Goal: Task Accomplishment & Management: Use online tool/utility

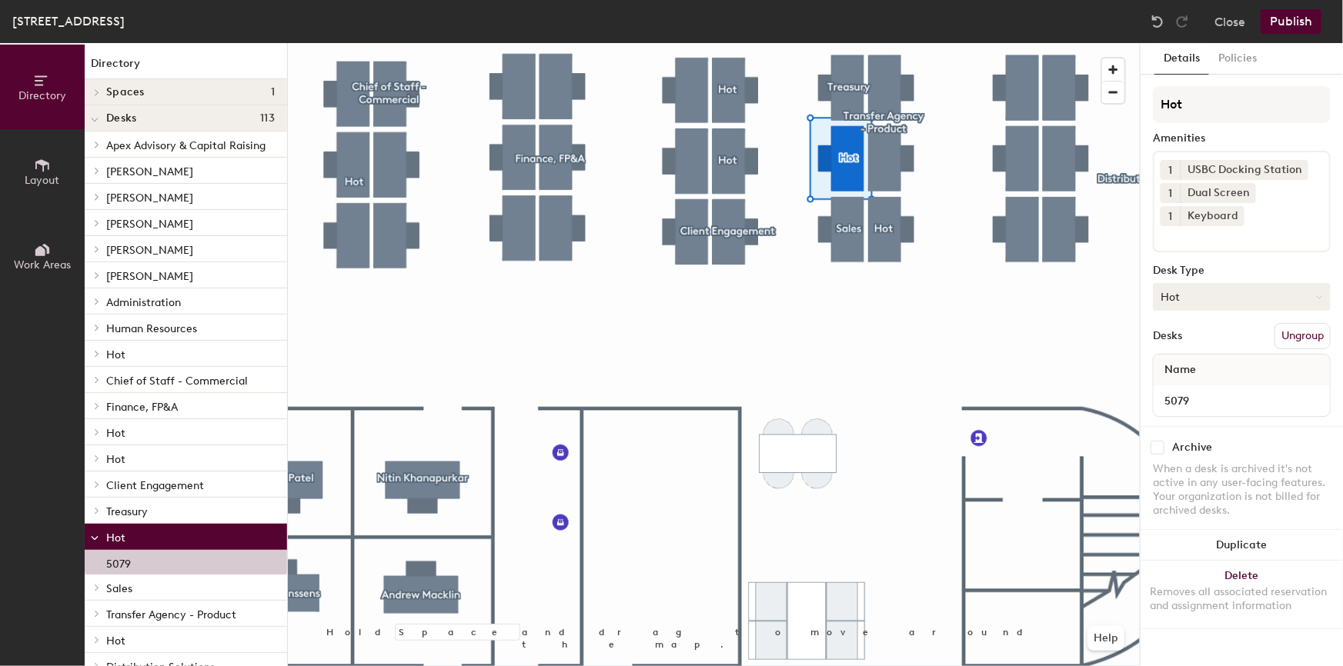
click at [1320, 294] on icon at bounding box center [1319, 297] width 7 height 7
click at [1204, 296] on button "Hot" at bounding box center [1242, 297] width 178 height 28
click at [1192, 388] on div "Hoteled" at bounding box center [1231, 390] width 154 height 23
click at [1196, 106] on input "Hot" at bounding box center [1242, 104] width 178 height 37
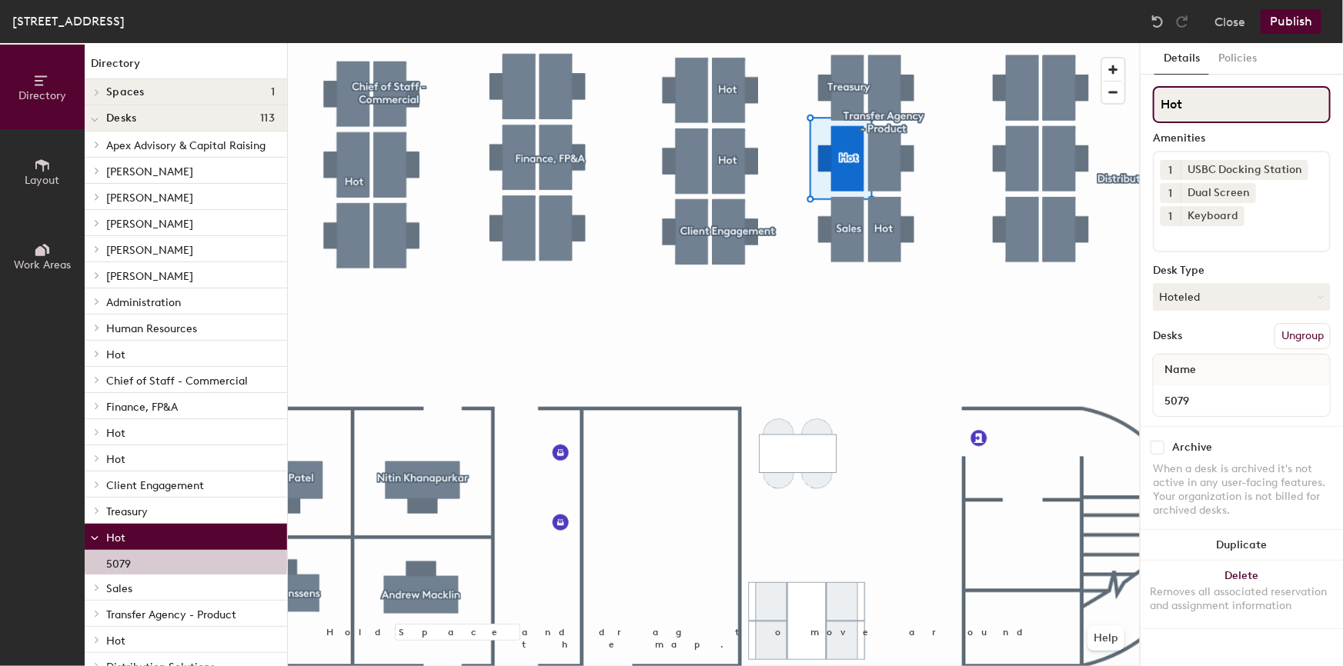
drag, startPoint x: 1227, startPoint y: 107, endPoint x: 1158, endPoint y: 107, distance: 69.3
click at [1158, 107] on input "Hot" at bounding box center [1242, 104] width 178 height 37
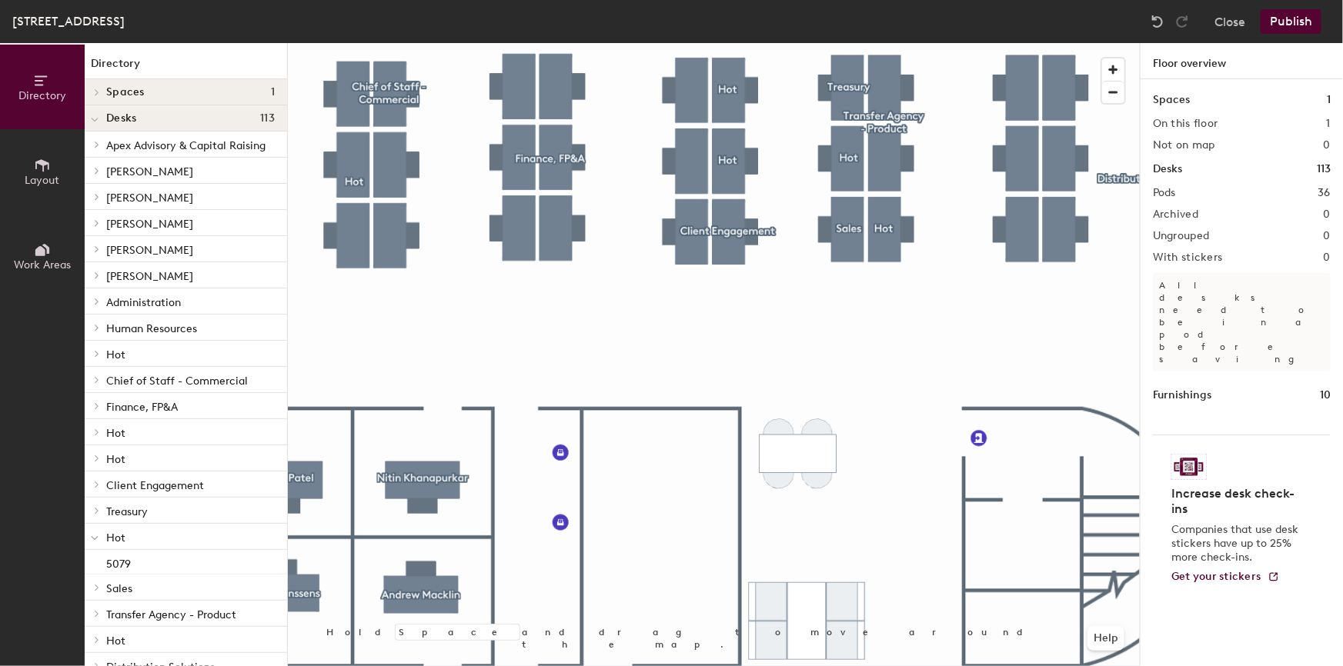
click at [730, 43] on div at bounding box center [714, 43] width 852 height 0
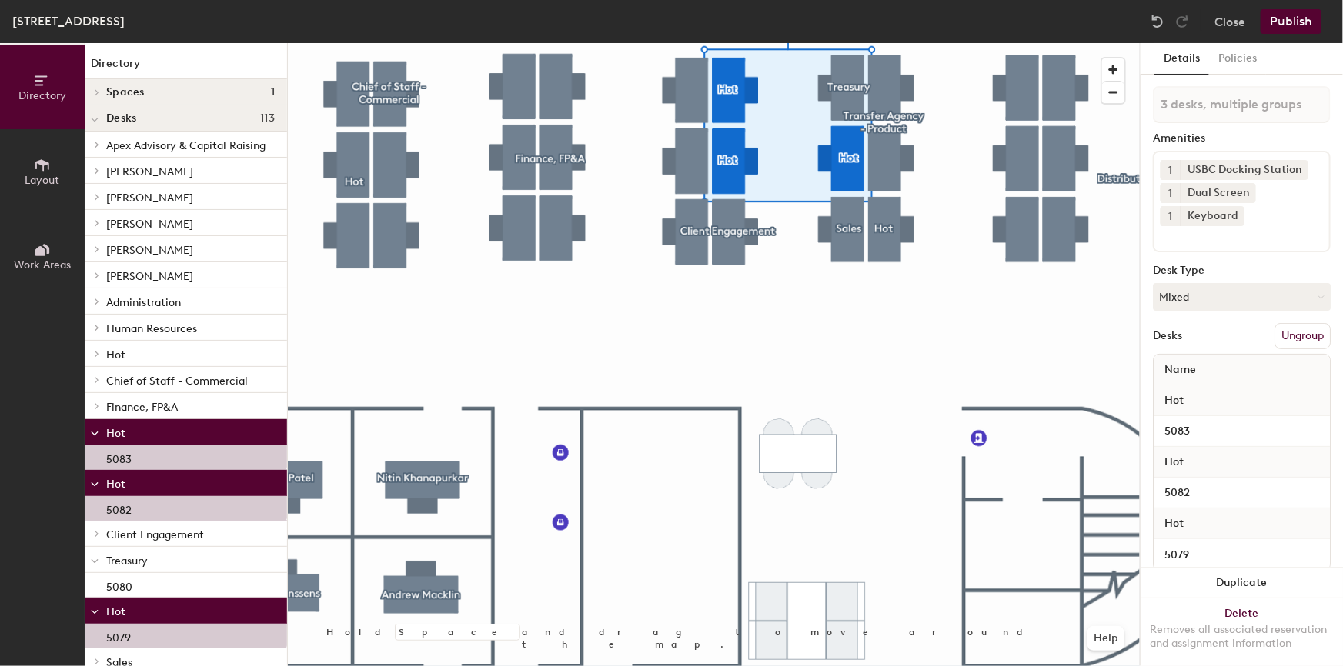
type input "4 desks, multiple groups"
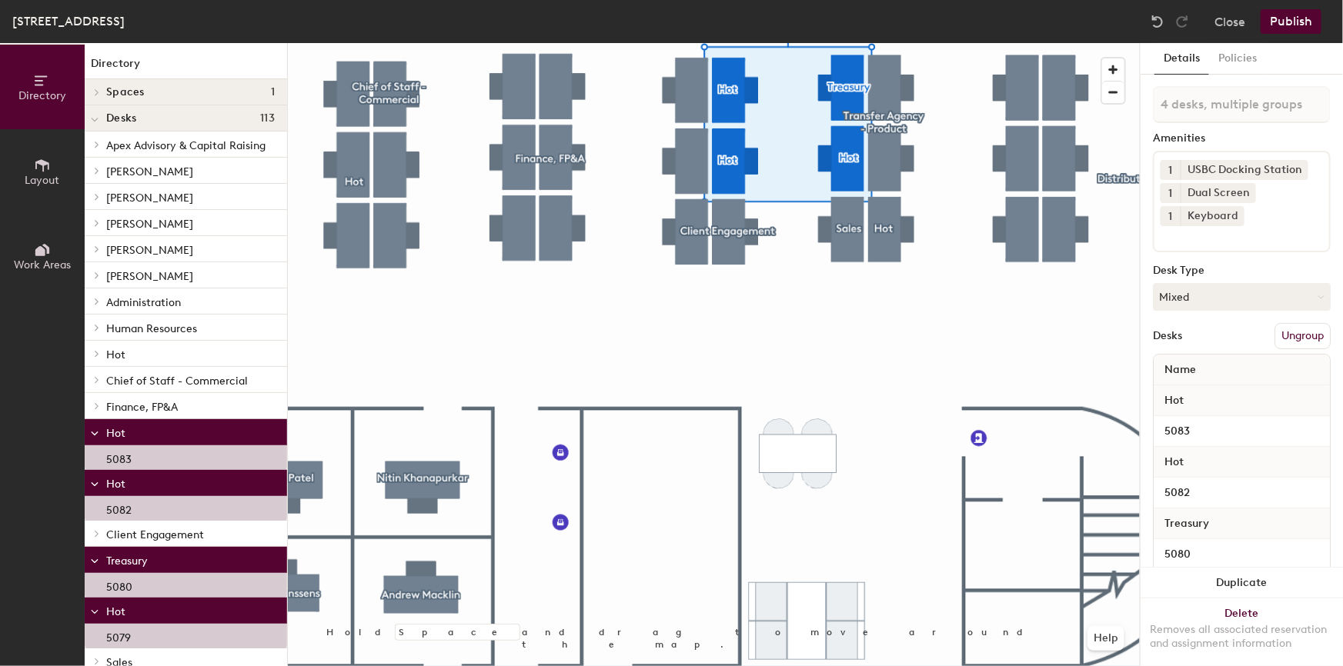
click at [1277, 330] on button "Ungroup" at bounding box center [1302, 336] width 56 height 26
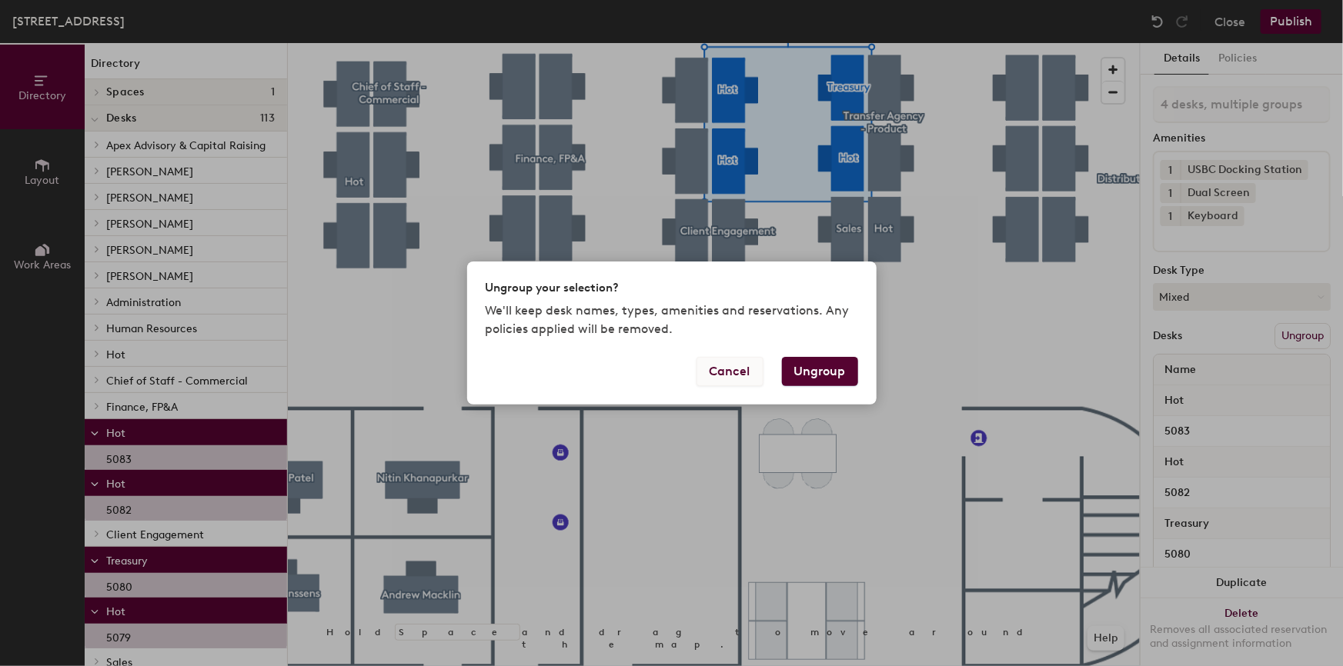
click at [732, 375] on button "Cancel" at bounding box center [729, 371] width 67 height 29
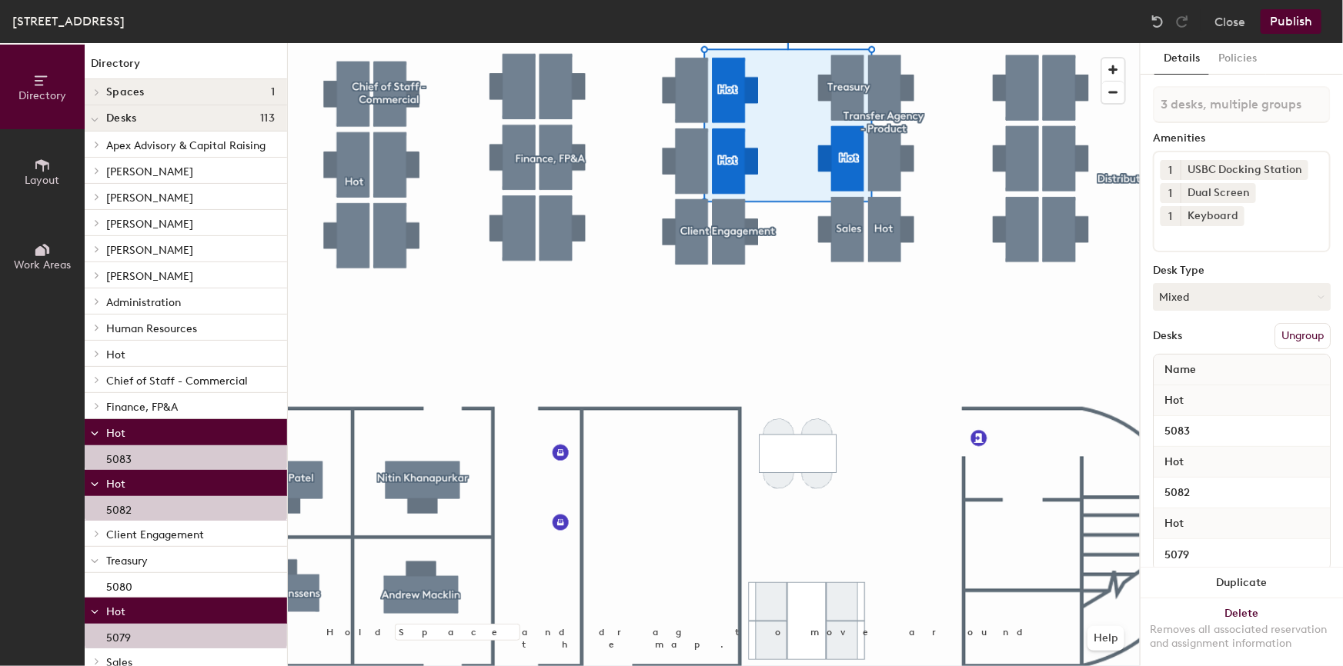
click at [1282, 336] on button "Ungroup" at bounding box center [1302, 336] width 56 height 26
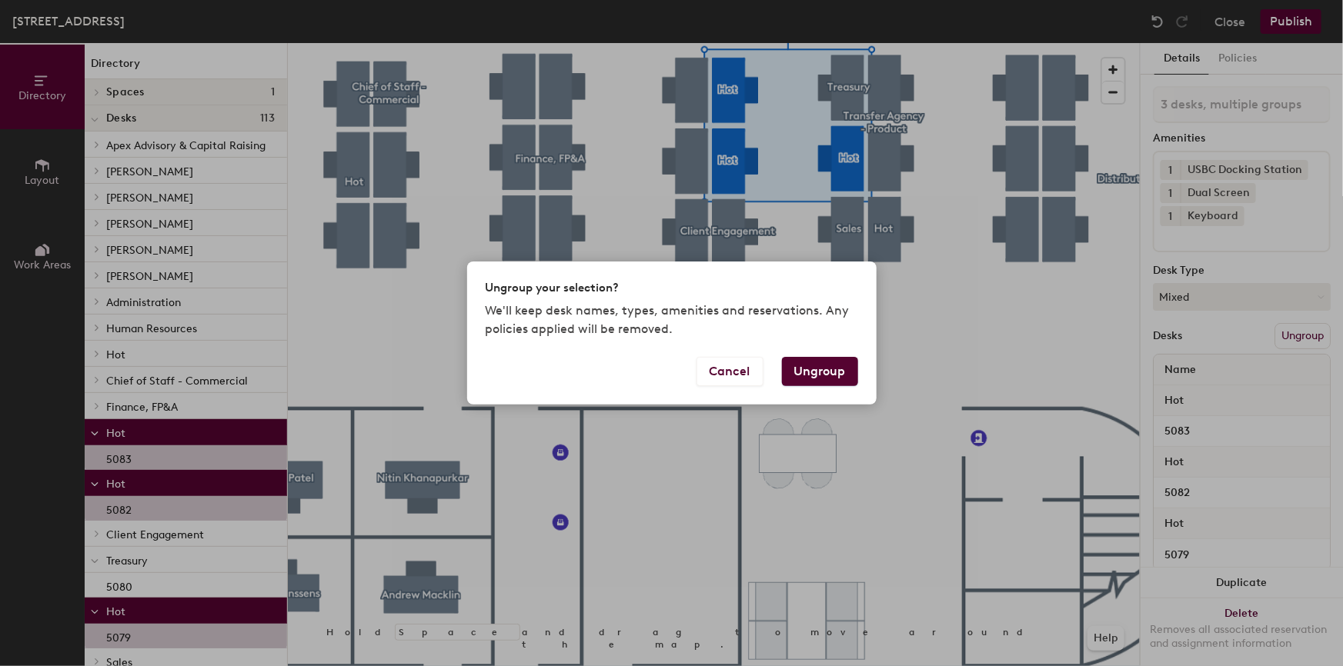
click at [836, 370] on button "Ungroup" at bounding box center [820, 371] width 76 height 29
type input "3 desks"
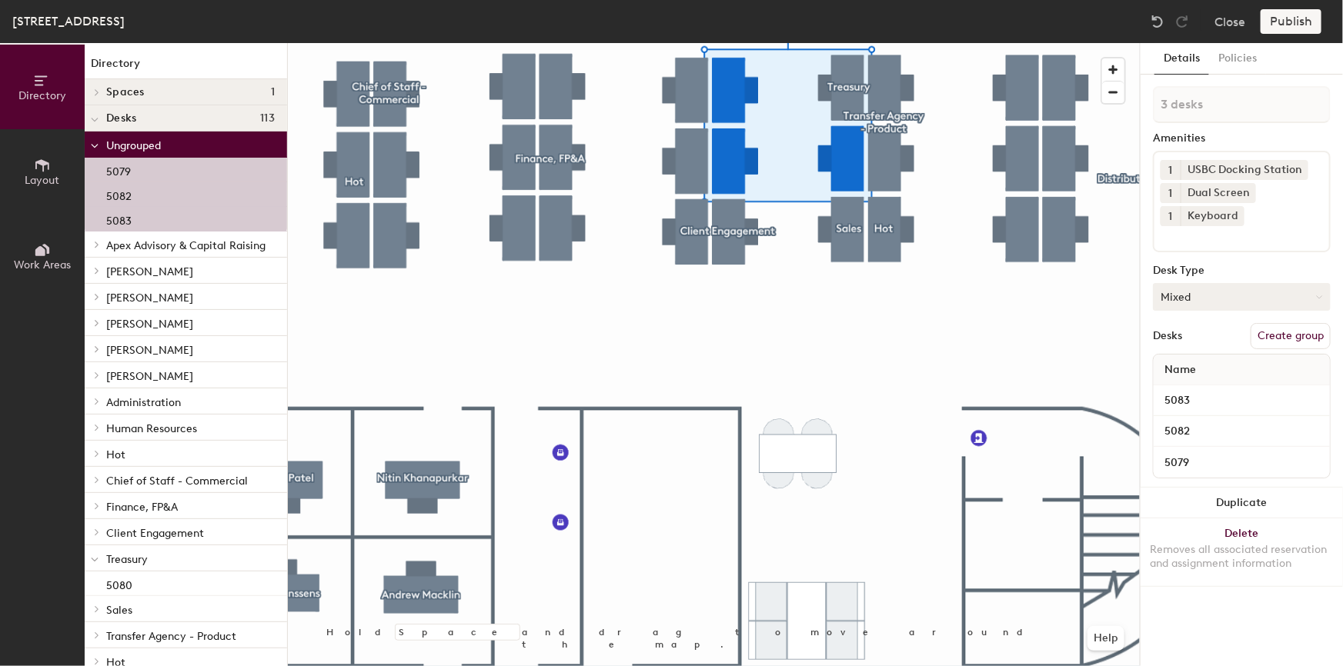
click at [1271, 294] on button "Mixed" at bounding box center [1242, 297] width 178 height 28
click at [1190, 389] on div "Hoteled" at bounding box center [1231, 390] width 154 height 23
click at [1287, 335] on button "Create group" at bounding box center [1290, 336] width 80 height 26
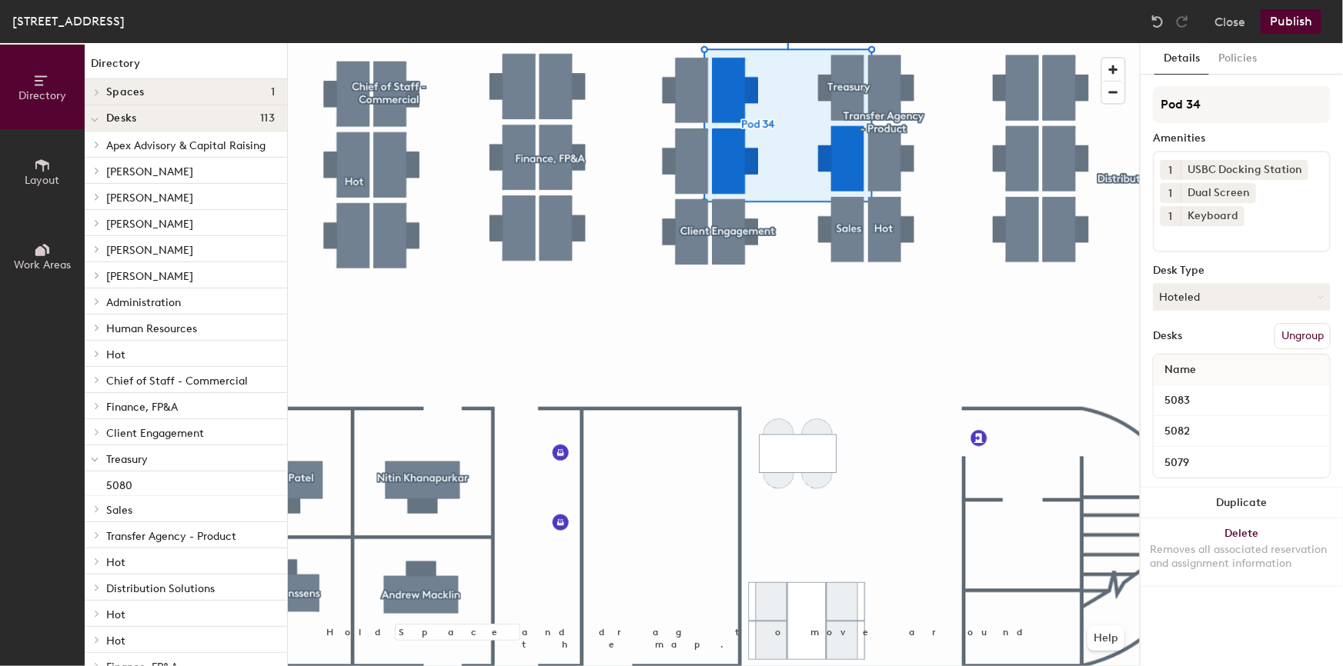
drag, startPoint x: 1224, startPoint y: 104, endPoint x: 1152, endPoint y: 106, distance: 71.6
click at [1152, 106] on div "Details Policies Pod 34 Amenities 1 USBC Docking Station 1 Dual Screen 1 Keyboa…" at bounding box center [1241, 354] width 202 height 623
click at [1213, 106] on input "Pod 34" at bounding box center [1242, 104] width 178 height 37
drag, startPoint x: 1227, startPoint y: 105, endPoint x: 1147, endPoint y: 103, distance: 80.1
click at [1147, 103] on div "Details Policies Pod 34 Amenities 1 USBC Docking Station 1 Dual Screen 1 Keyboa…" at bounding box center [1241, 354] width 202 height 623
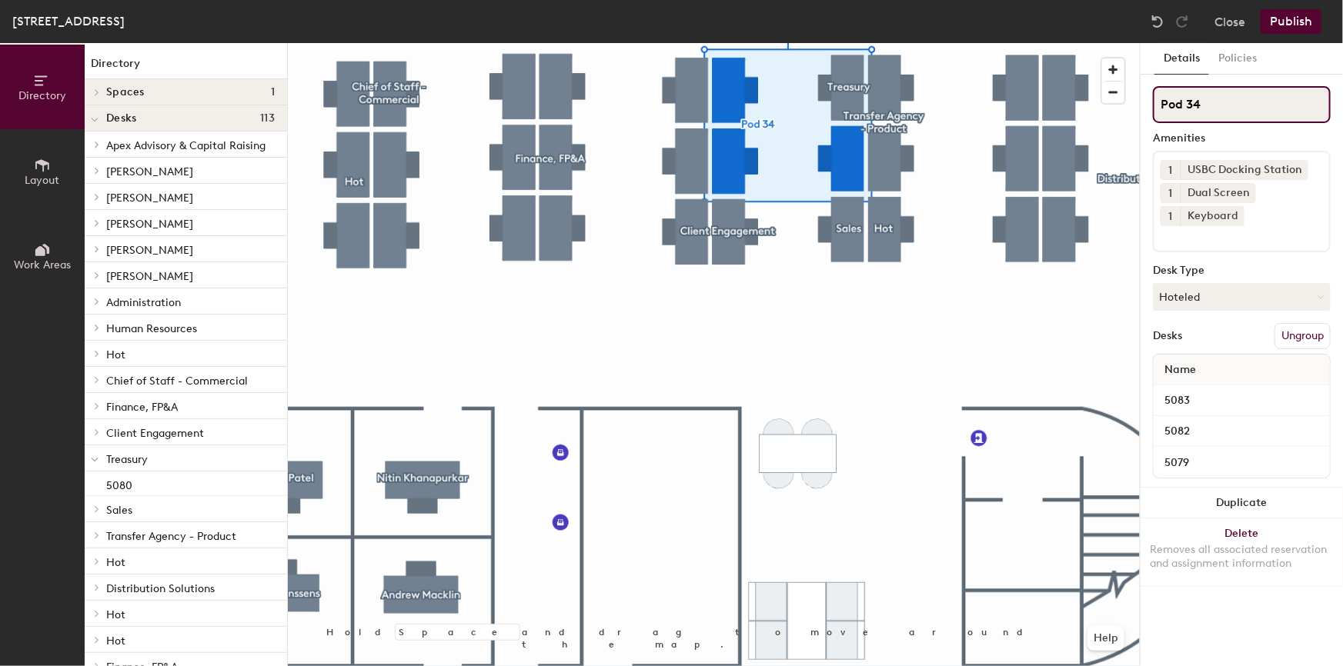
paste input "Treasury"
type input "Treasury"
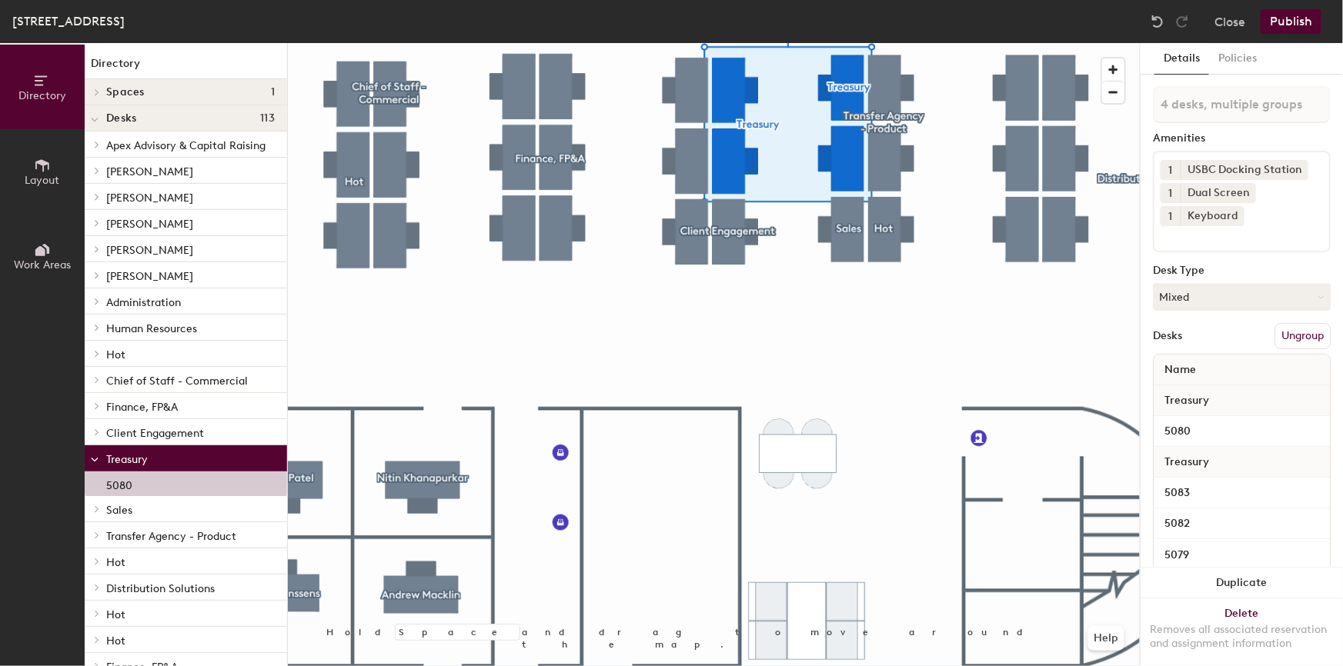
click at [1308, 331] on button "Ungroup" at bounding box center [1302, 336] width 56 height 26
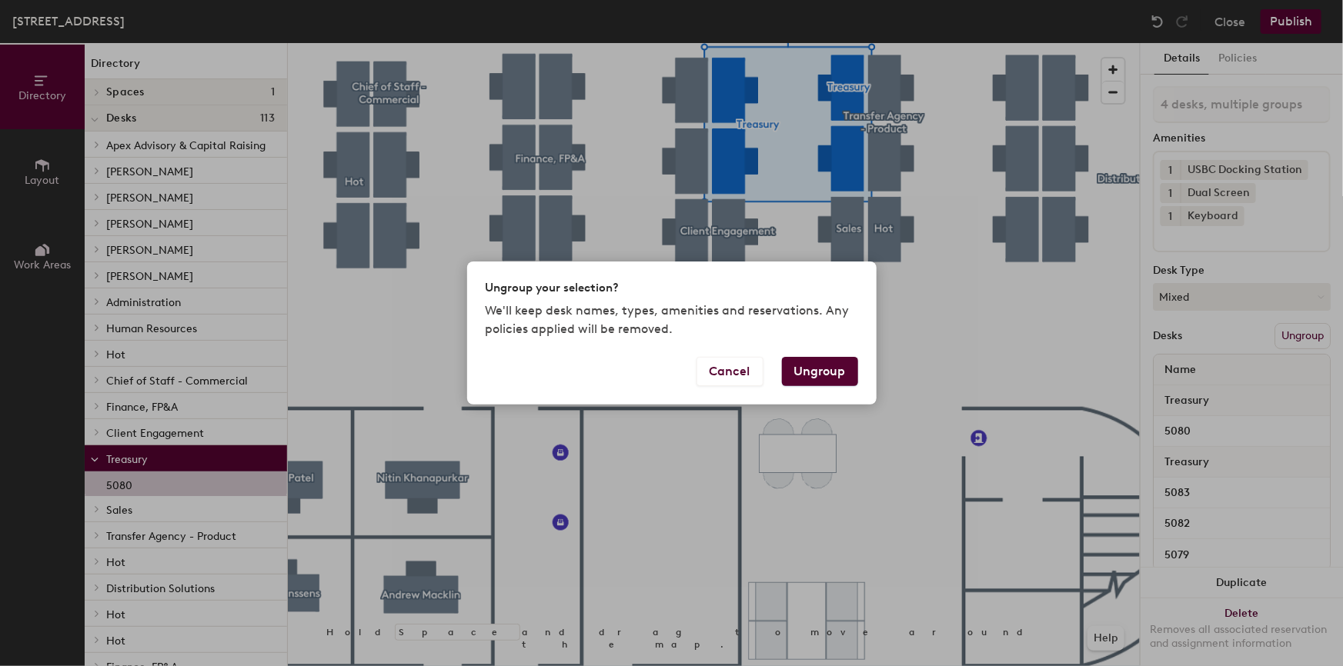
click at [806, 373] on button "Ungroup" at bounding box center [820, 371] width 76 height 29
type input "4 desks"
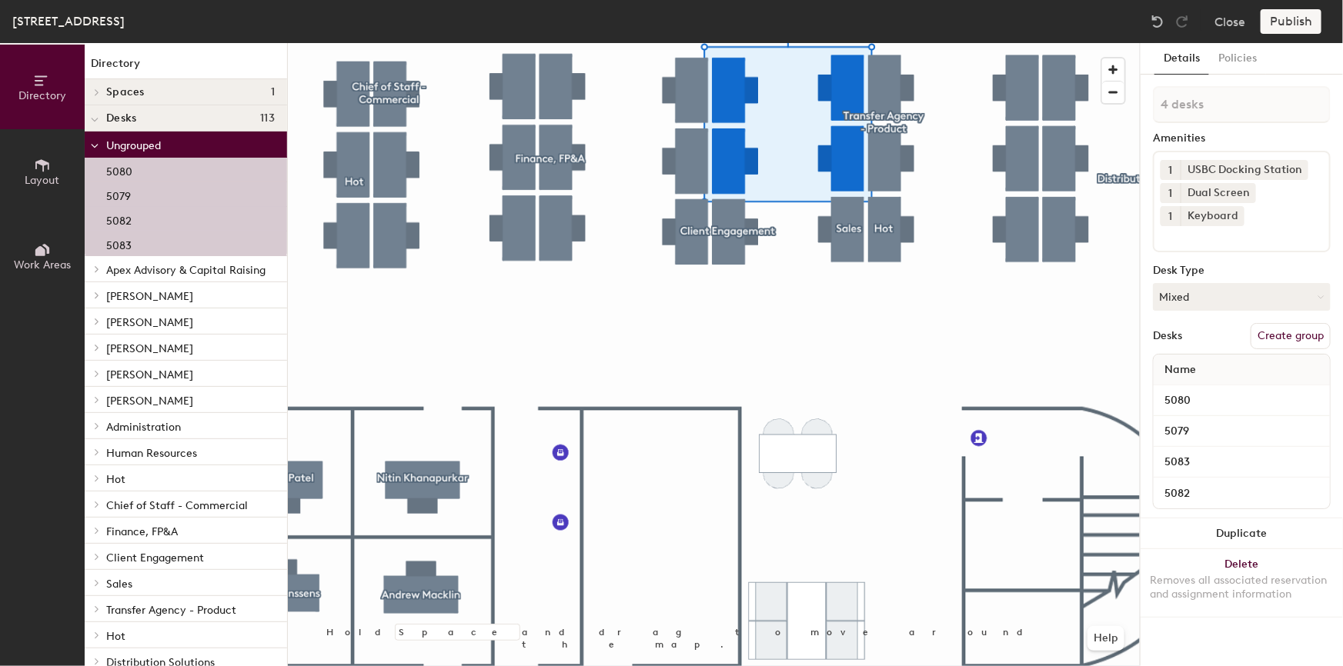
click at [1290, 334] on button "Create group" at bounding box center [1290, 336] width 80 height 26
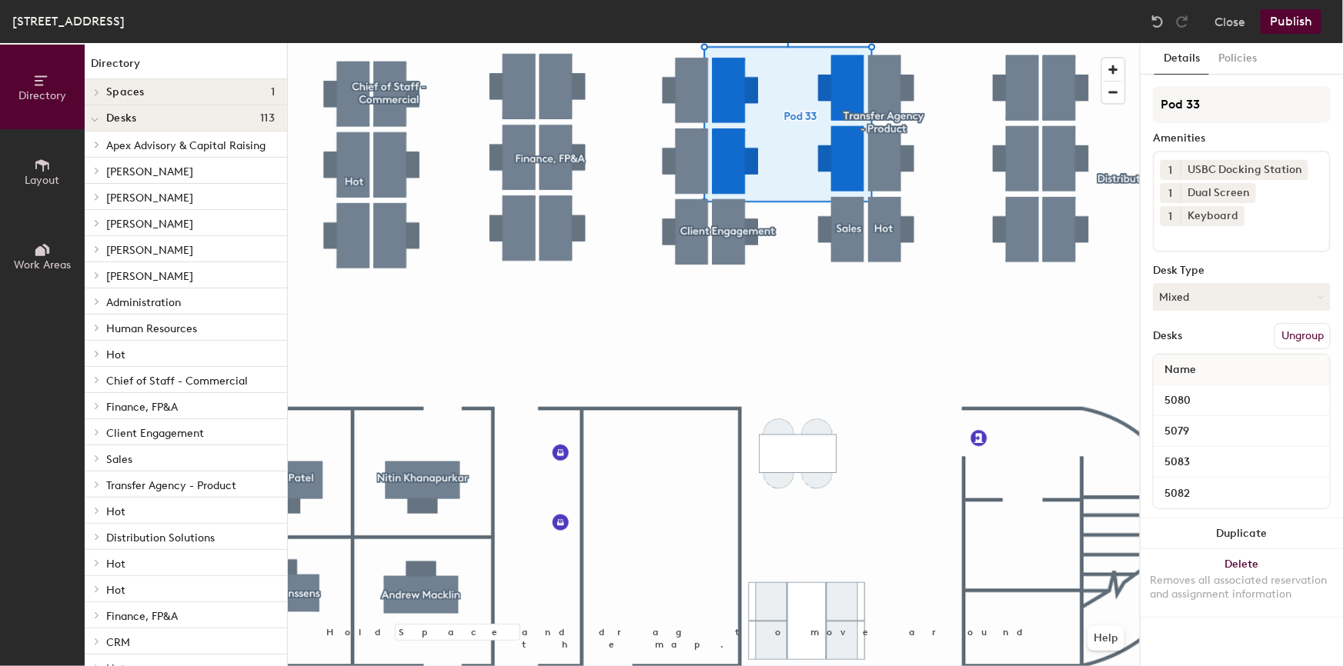
drag, startPoint x: 1207, startPoint y: 100, endPoint x: 1143, endPoint y: 100, distance: 63.9
click at [1143, 100] on div "Details Policies Pod 33 Amenities 1 USBC Docking Station 1 Dual Screen 1 Keyboa…" at bounding box center [1241, 354] width 202 height 623
type input "Treasury"
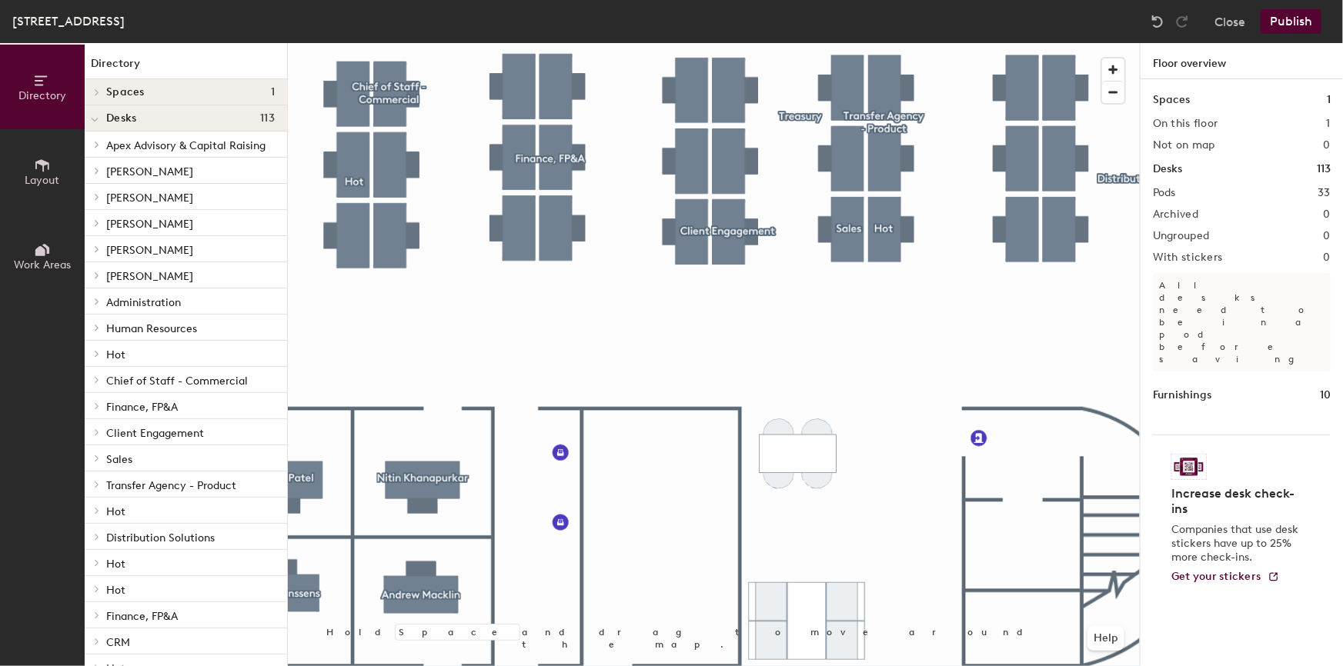
click at [738, 43] on div at bounding box center [714, 43] width 852 height 0
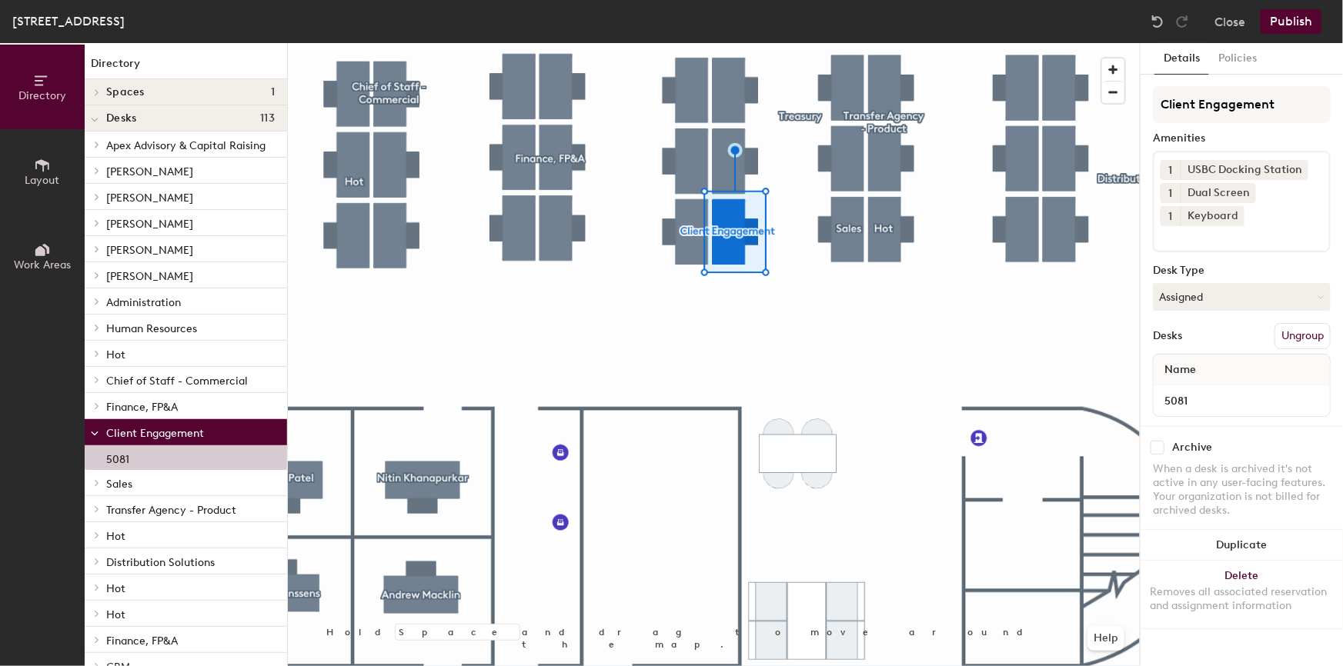
click at [1292, 331] on button "Ungroup" at bounding box center [1302, 336] width 56 height 26
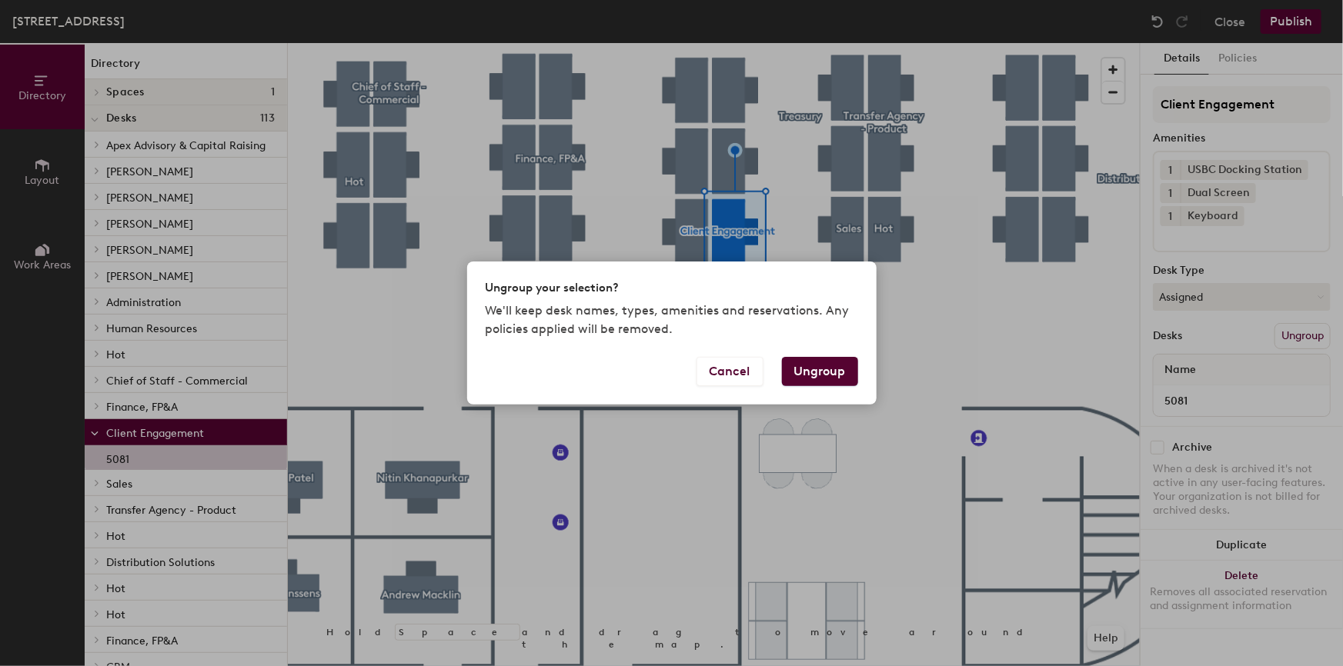
click at [818, 372] on button "Ungroup" at bounding box center [820, 371] width 76 height 29
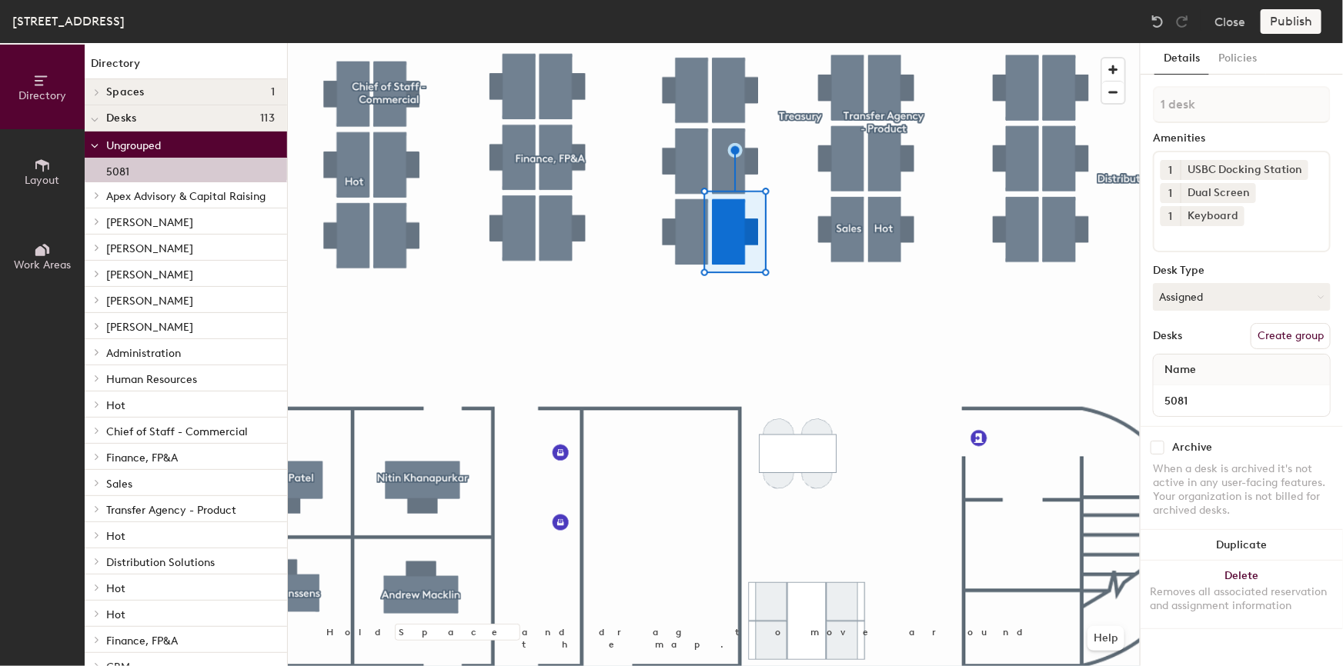
click at [1285, 336] on button "Create group" at bounding box center [1290, 336] width 80 height 26
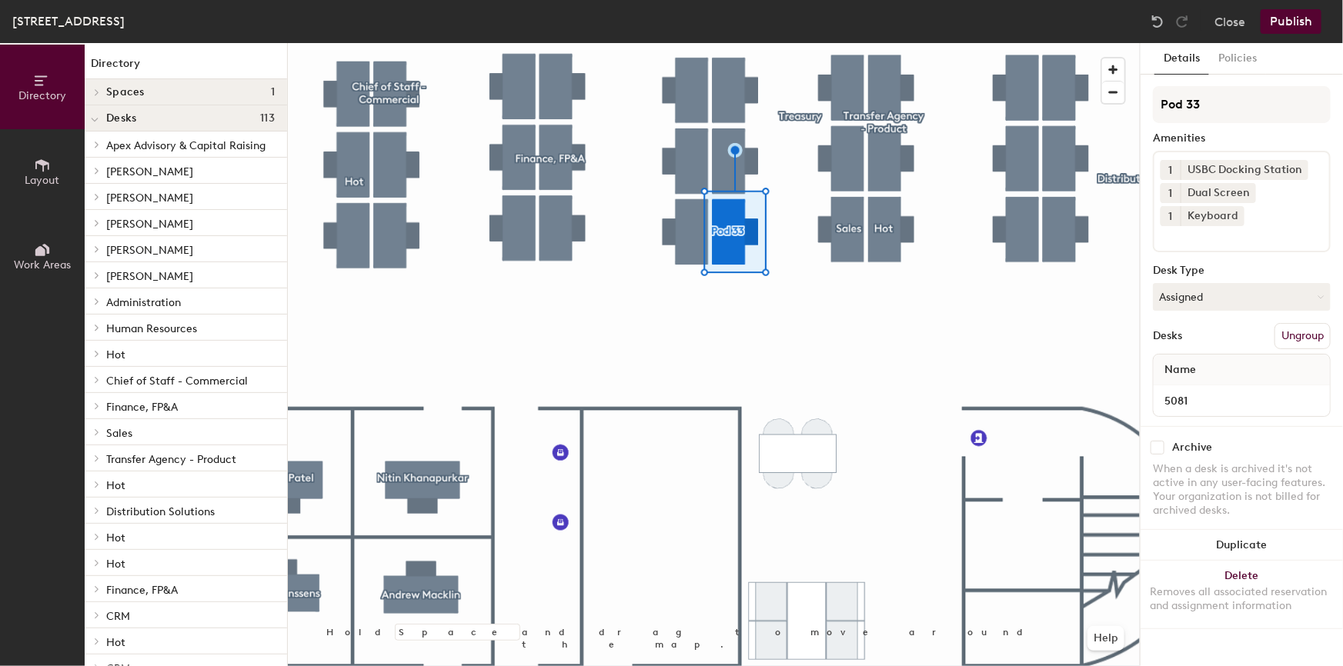
drag, startPoint x: 1214, startPoint y: 99, endPoint x: 1144, endPoint y: 99, distance: 69.3
click at [1144, 99] on div "Details Policies Pod 33 Amenities 1 USBC Docking Station 1 Dual Screen 1 Keyboa…" at bounding box center [1241, 354] width 202 height 623
type input "Hot"
click at [1239, 302] on button "Assigned" at bounding box center [1242, 297] width 178 height 28
click at [1152, 18] on img at bounding box center [1157, 21] width 15 height 15
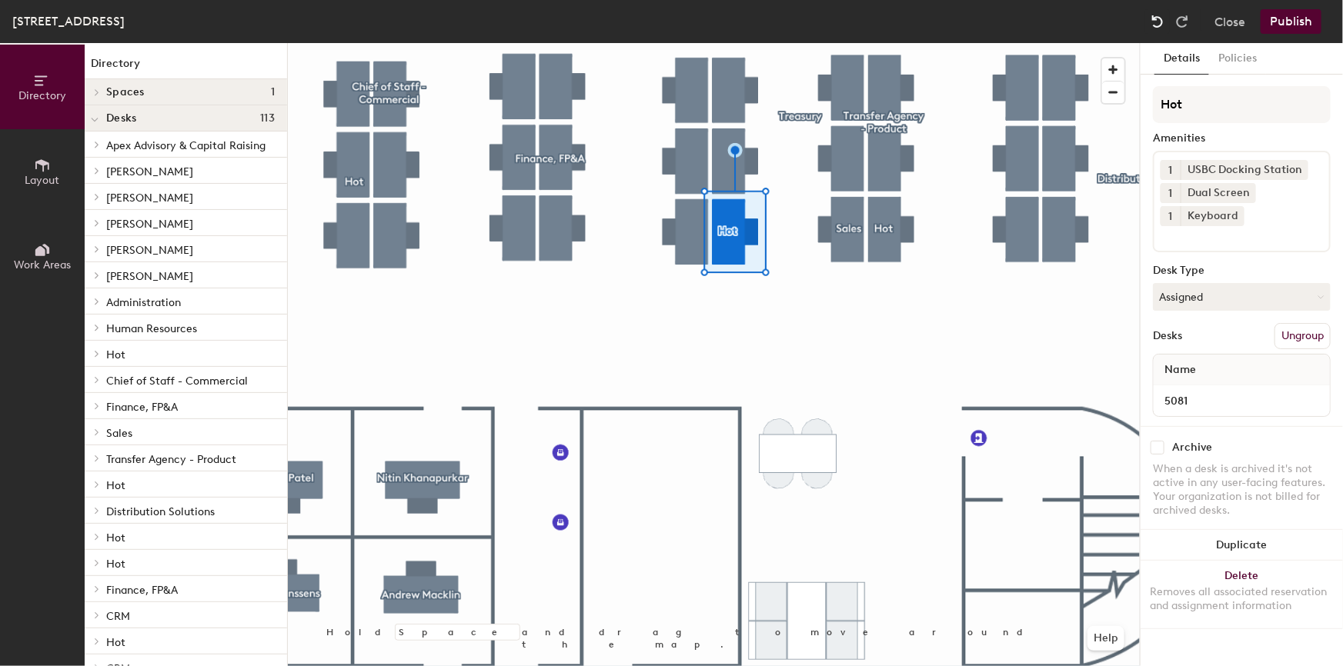
click at [1154, 19] on img at bounding box center [1157, 21] width 15 height 15
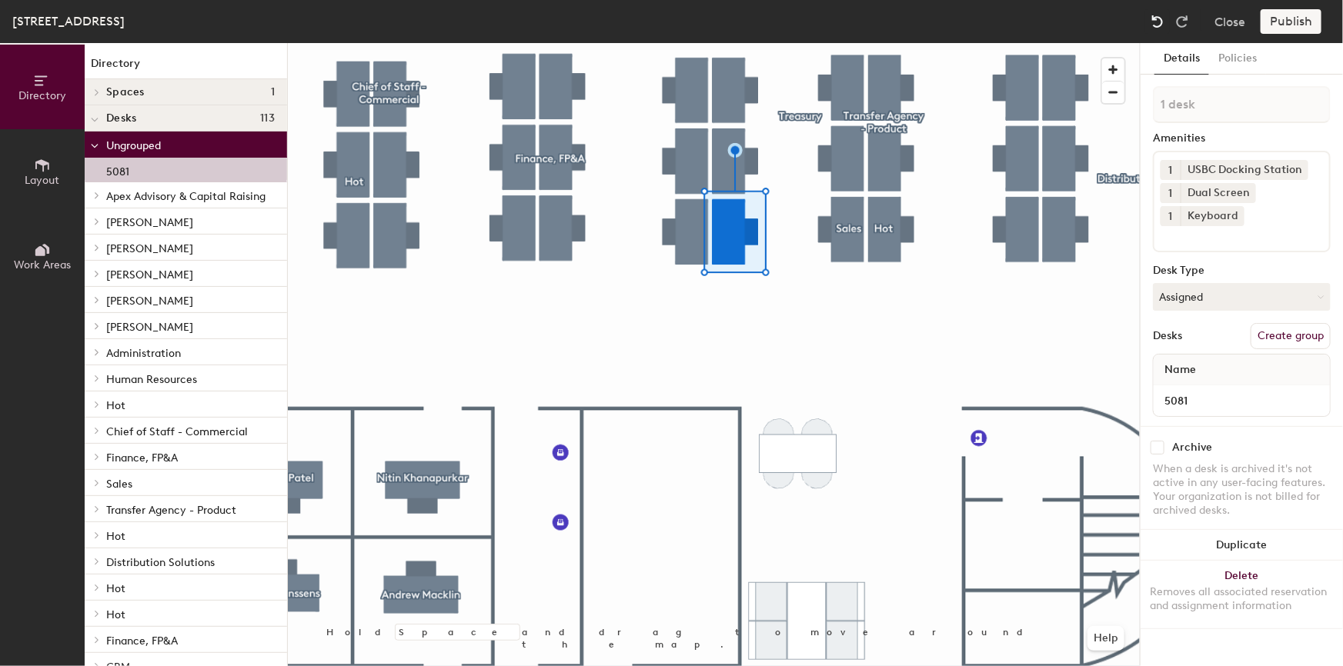
click at [1155, 18] on img at bounding box center [1157, 21] width 15 height 15
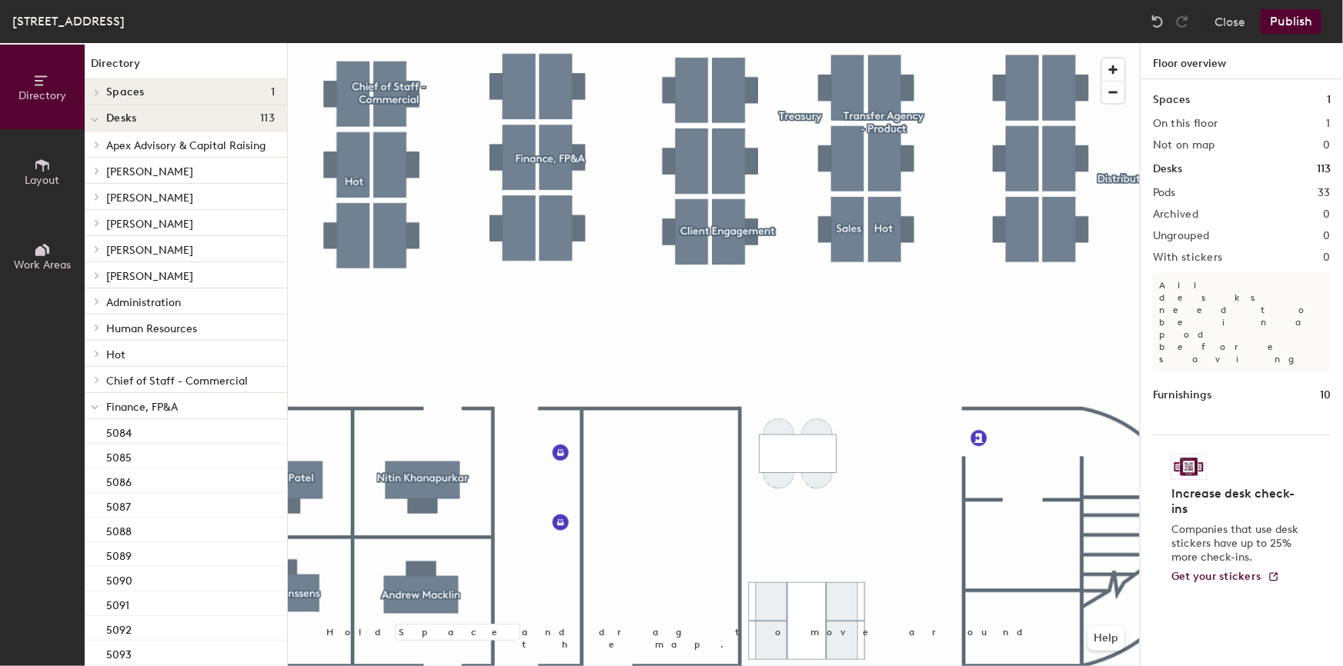
click at [692, 43] on div at bounding box center [714, 43] width 852 height 0
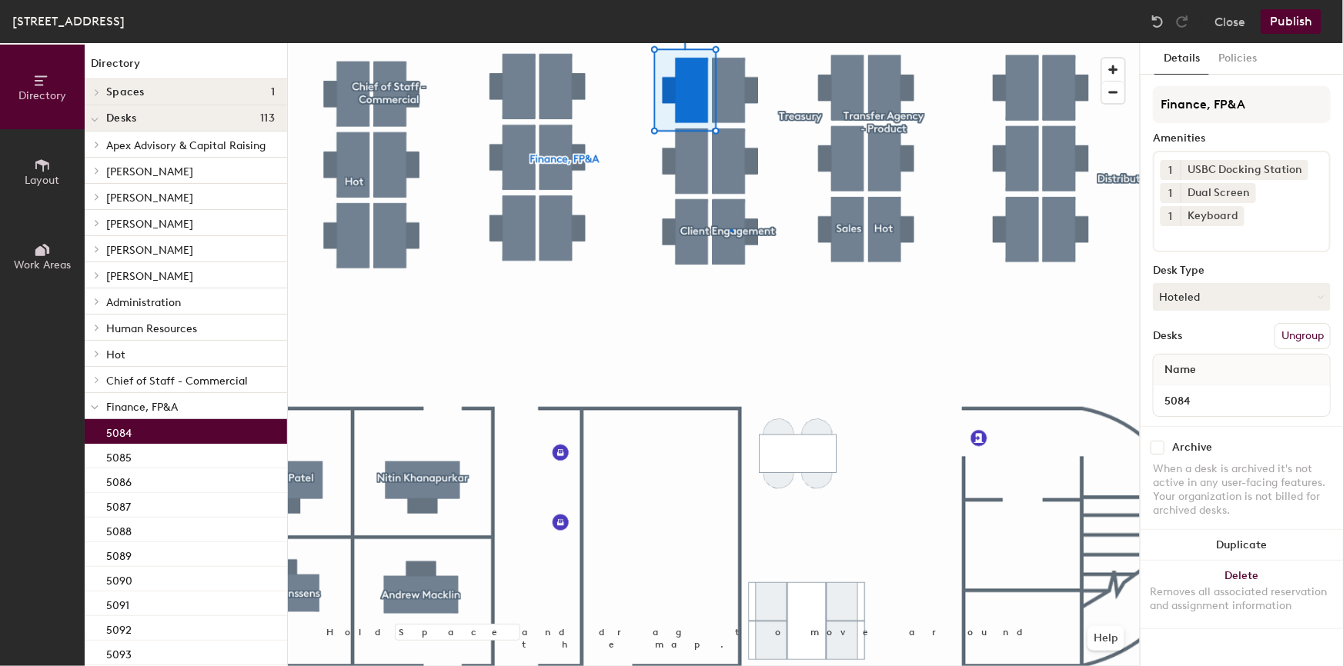
click at [730, 43] on div at bounding box center [714, 43] width 852 height 0
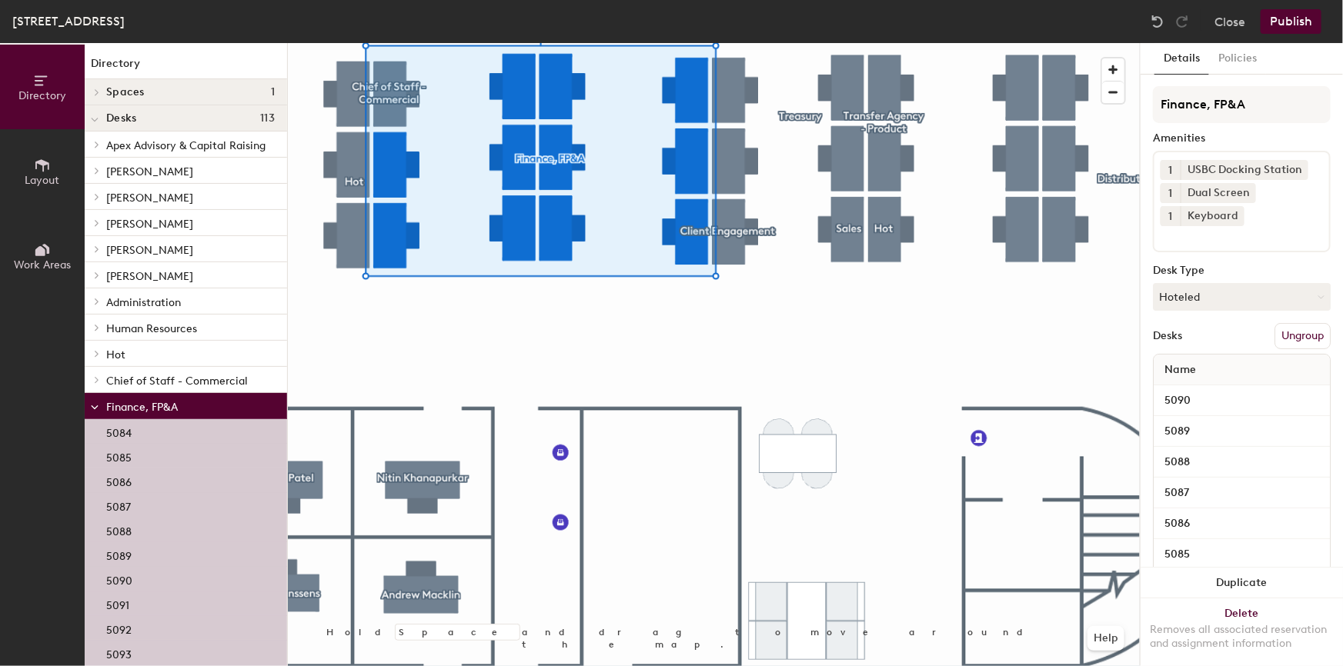
click at [1289, 332] on button "Ungroup" at bounding box center [1302, 336] width 56 height 26
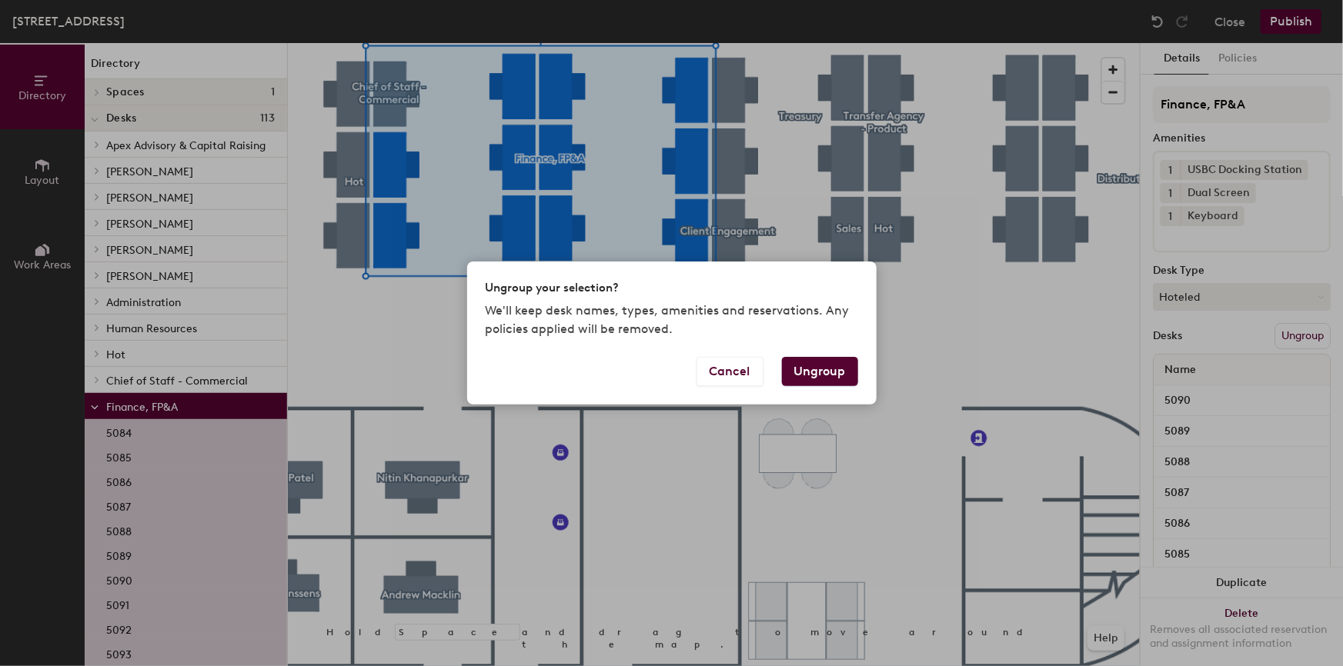
click at [868, 379] on div "Cancel Ungroup" at bounding box center [671, 381] width 409 height 48
click at [824, 376] on button "Ungroup" at bounding box center [820, 371] width 76 height 29
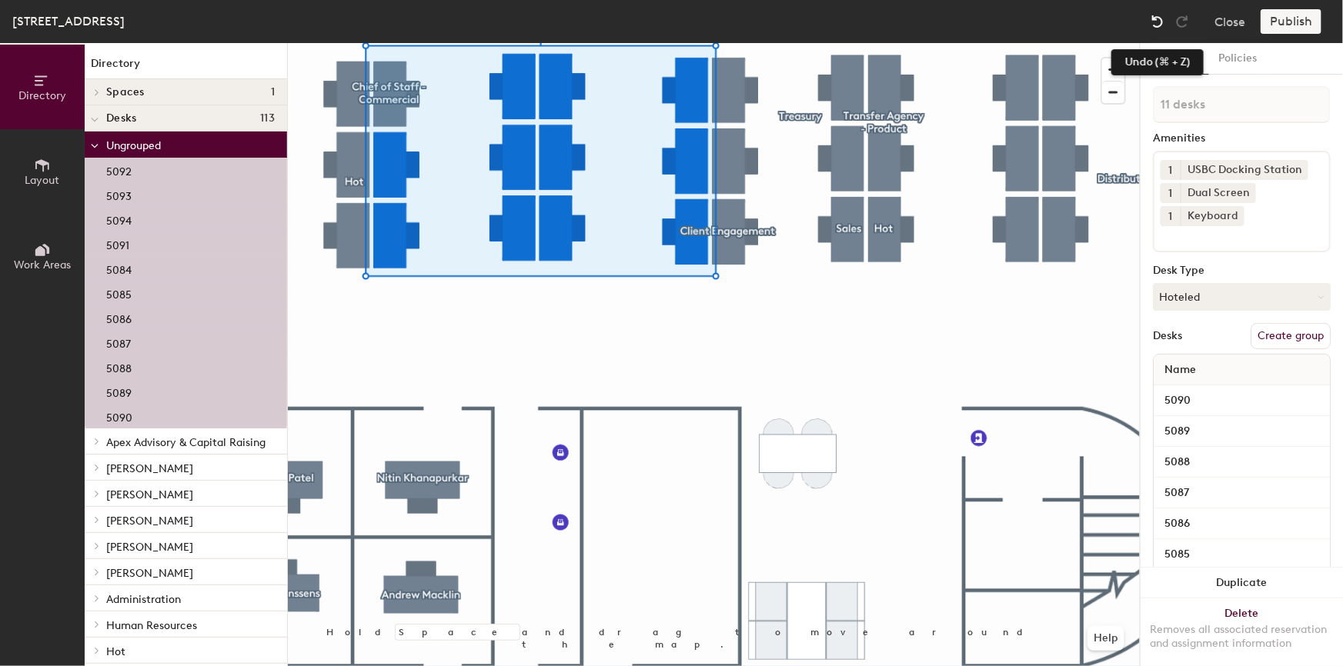
click at [1157, 22] on img at bounding box center [1157, 21] width 15 height 15
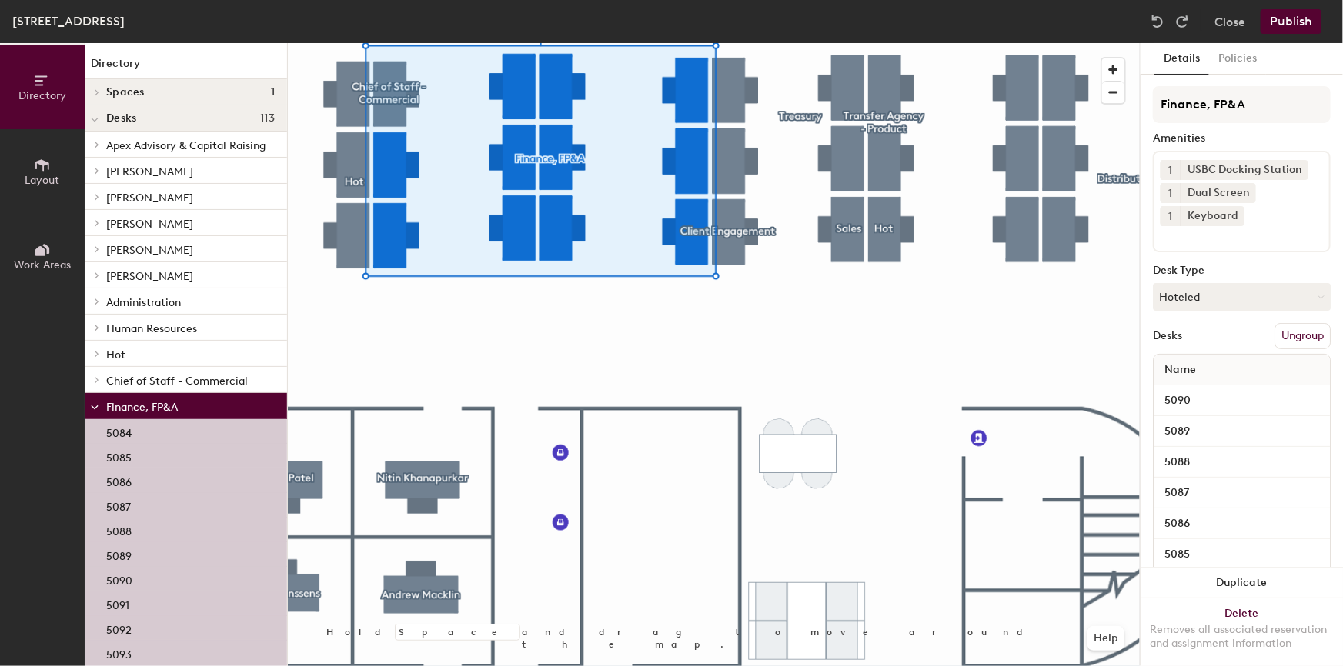
click at [1274, 334] on button "Ungroup" at bounding box center [1302, 336] width 56 height 26
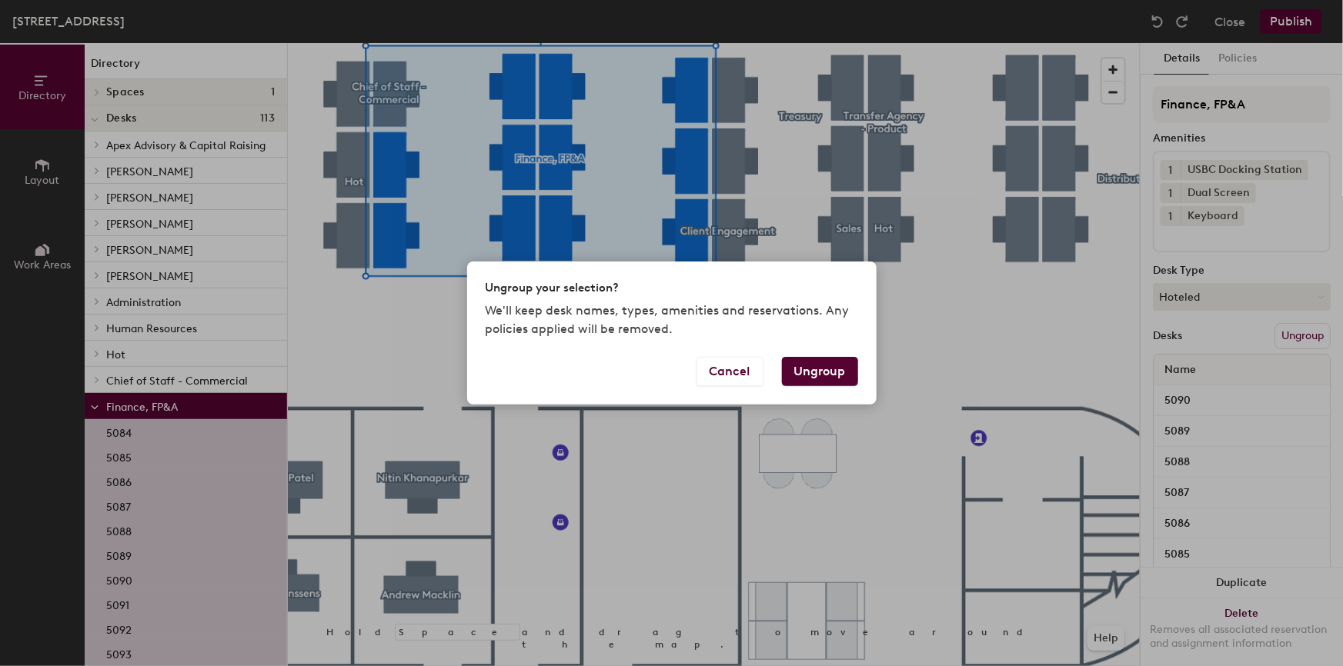
click at [802, 365] on button "Ungroup" at bounding box center [820, 371] width 76 height 29
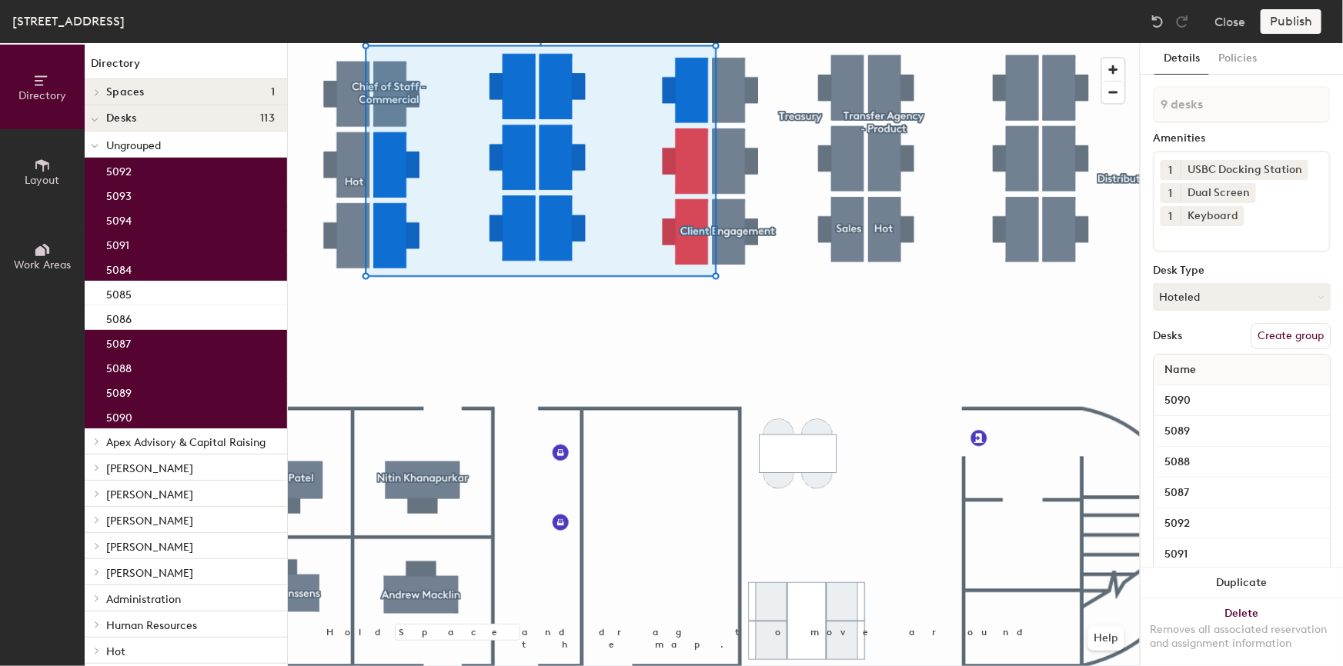
type input "10 desks"
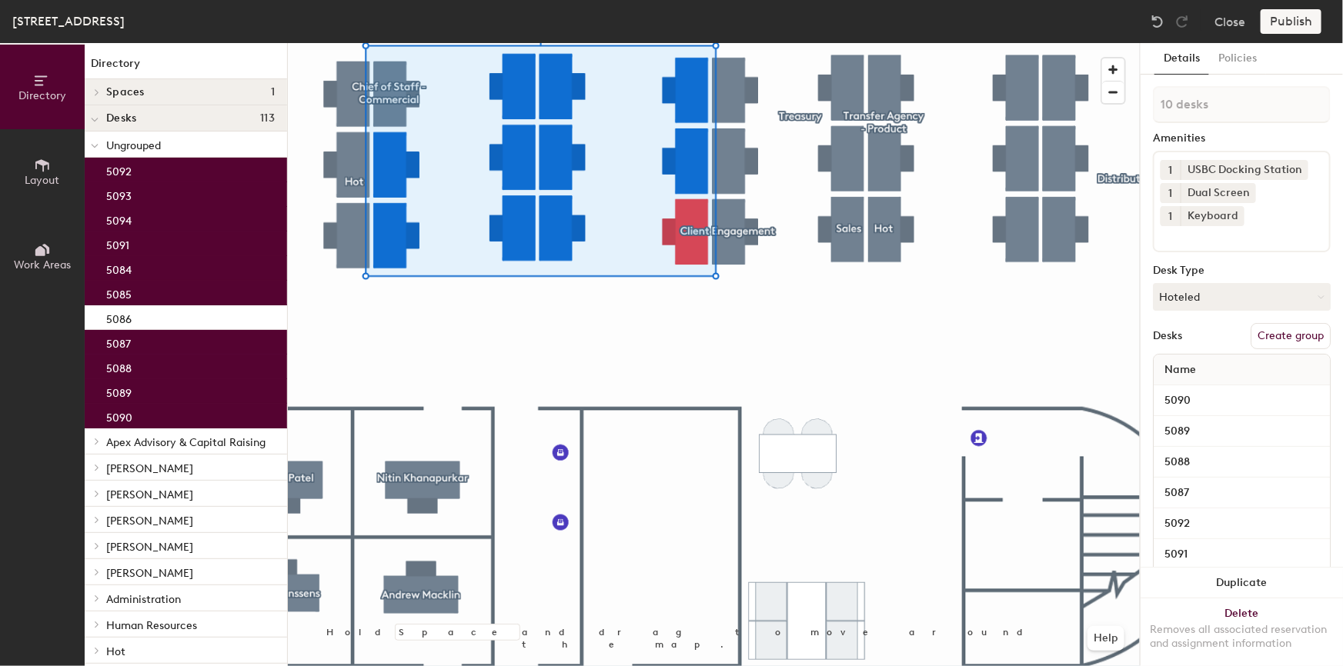
click at [1277, 333] on button "Create group" at bounding box center [1290, 336] width 80 height 26
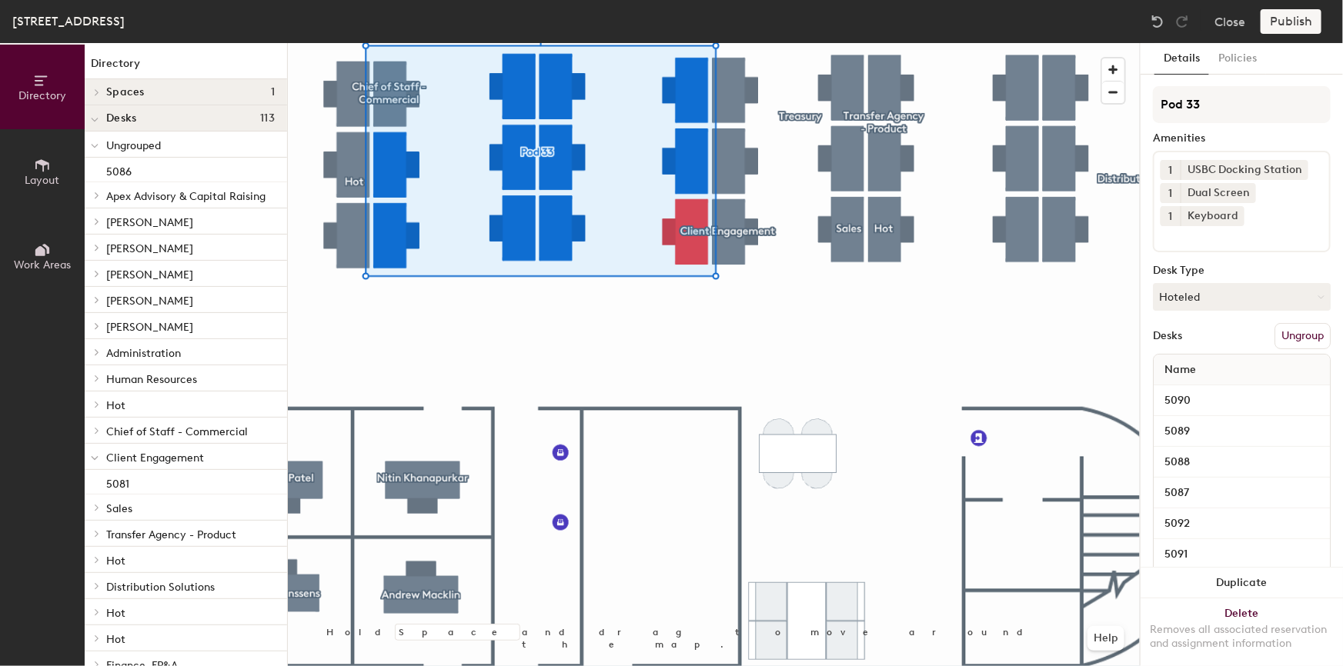
drag, startPoint x: 1217, startPoint y: 99, endPoint x: 1140, endPoint y: 108, distance: 76.7
click at [1140, 108] on div "Details Policies Pod 33 Amenities 1 USBC Docking Station 1 Dual Screen 1 Keyboa…" at bounding box center [1241, 354] width 202 height 623
type input "Finance, FP&A"
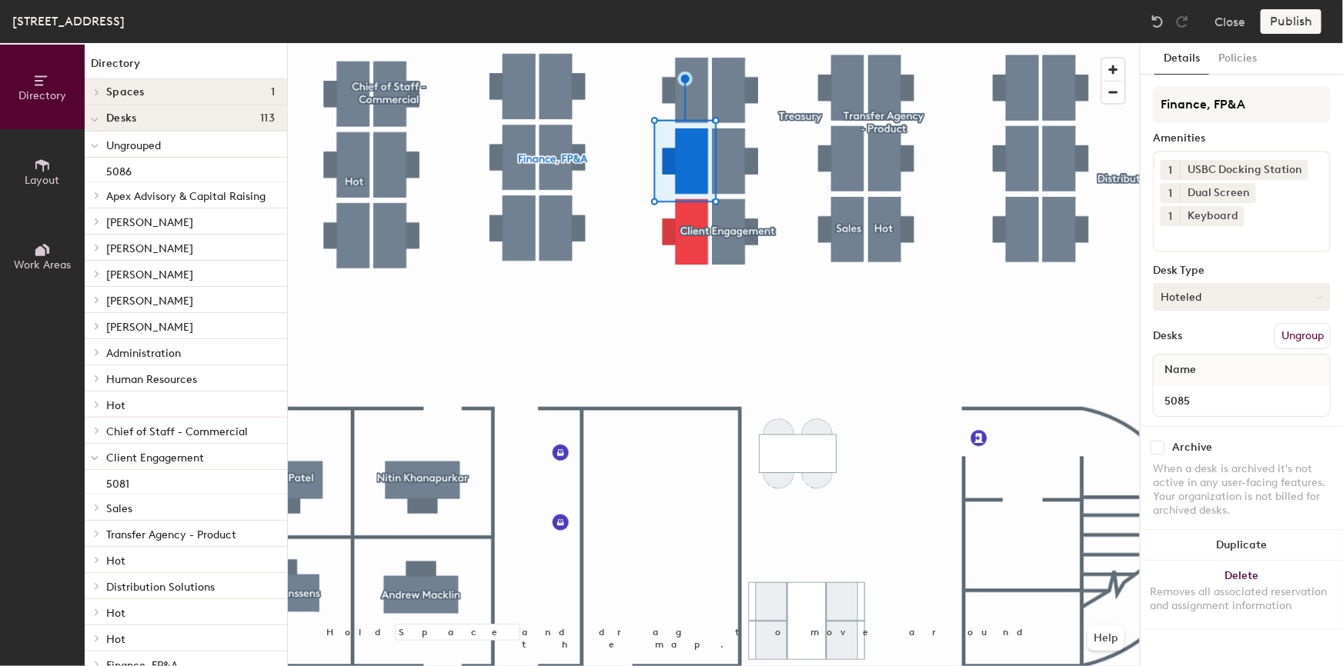
click at [1225, 296] on button "Hoteled" at bounding box center [1242, 297] width 178 height 28
click at [1206, 346] on div "Assigned" at bounding box center [1231, 344] width 154 height 23
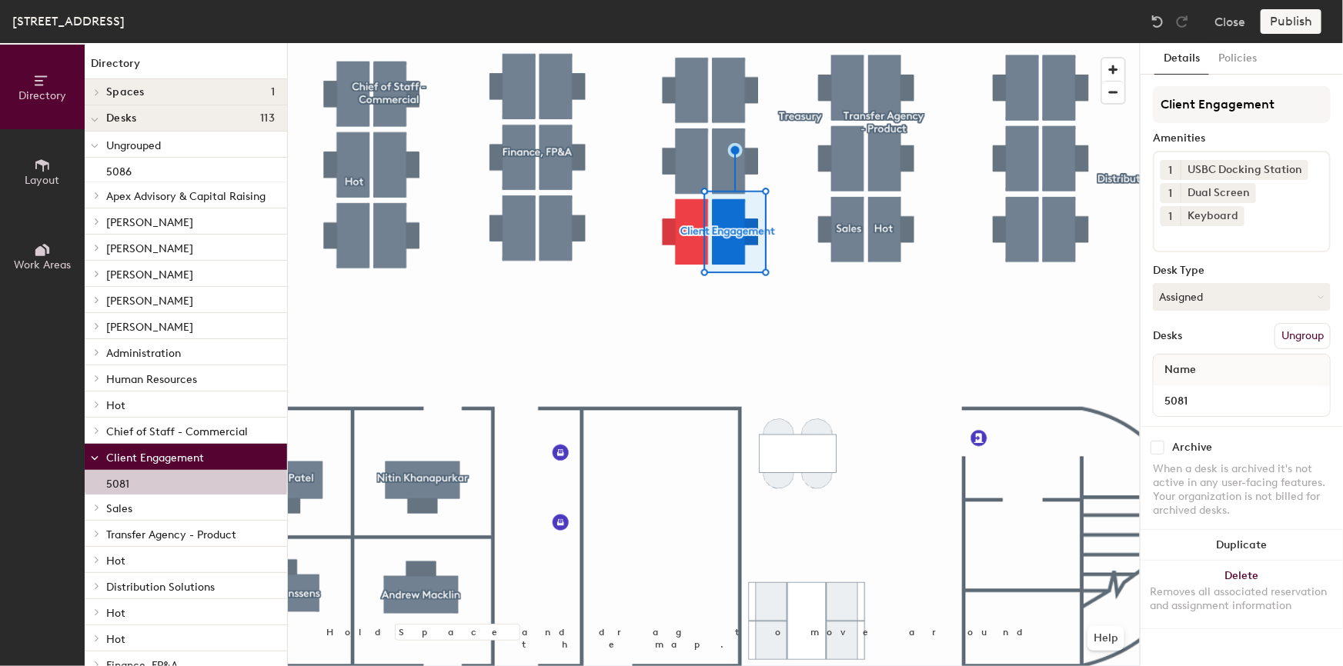
click at [1301, 332] on button "Ungroup" at bounding box center [1302, 336] width 56 height 26
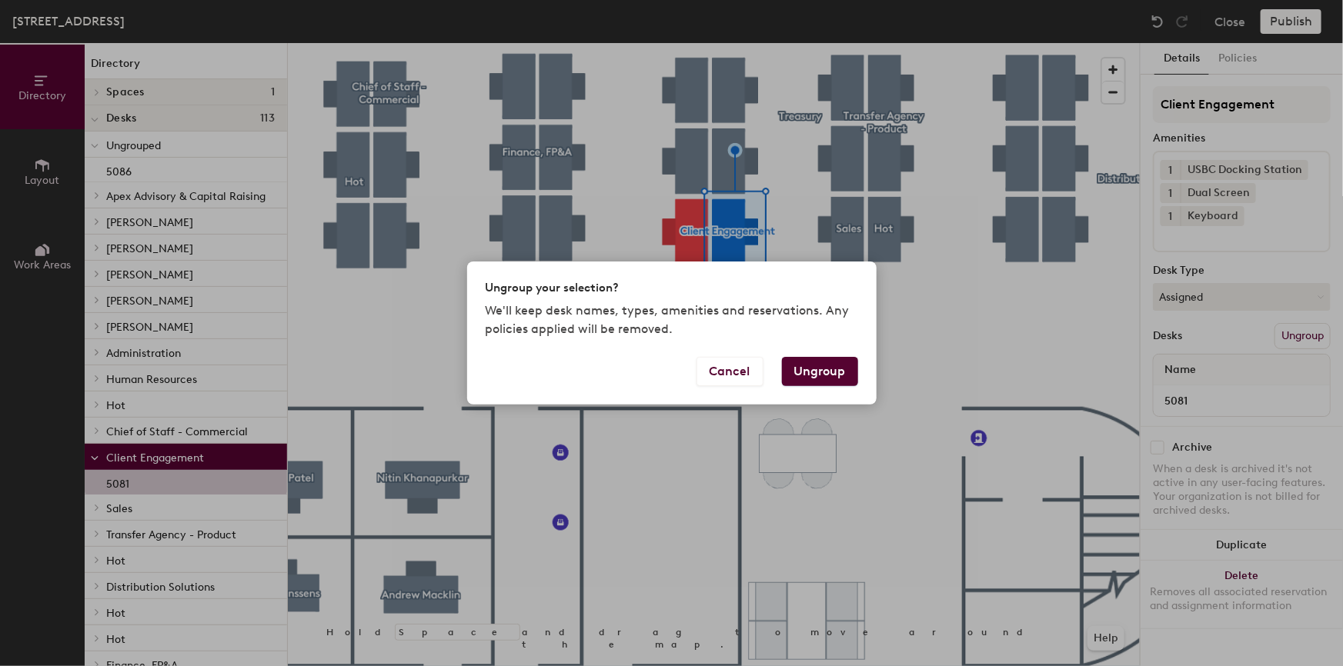
click at [817, 369] on button "Ungroup" at bounding box center [820, 371] width 76 height 29
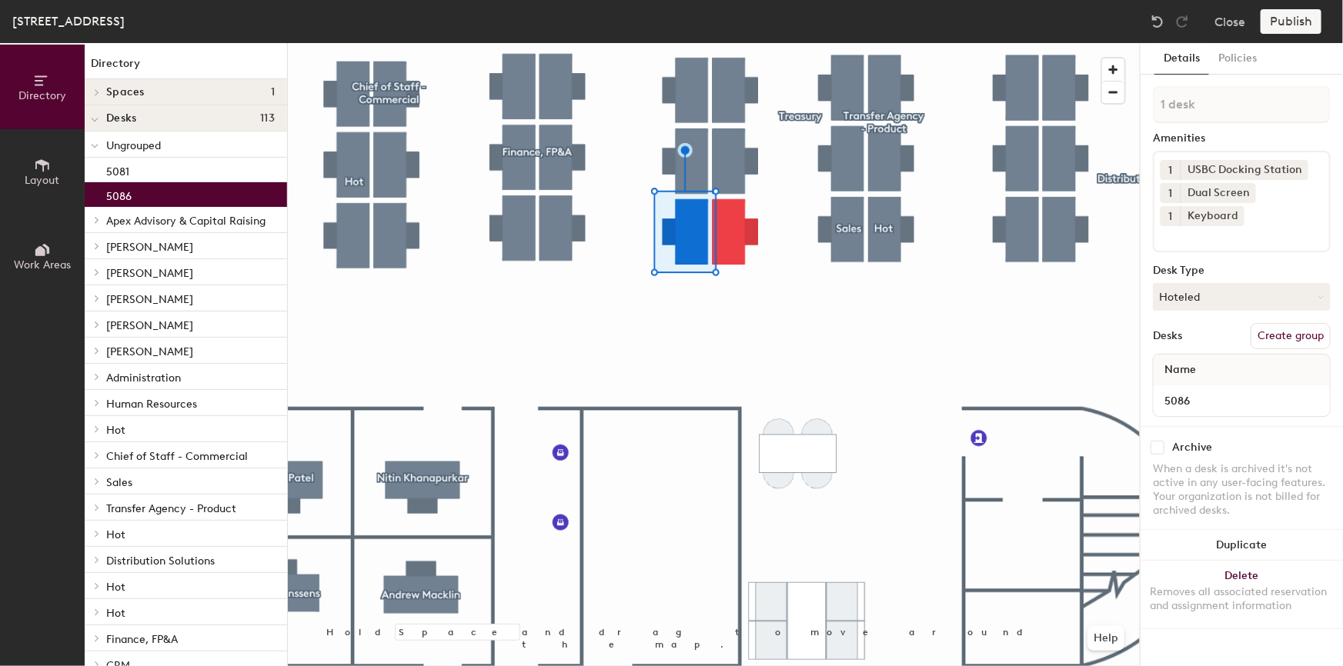
click at [1292, 335] on button "Create group" at bounding box center [1290, 336] width 80 height 26
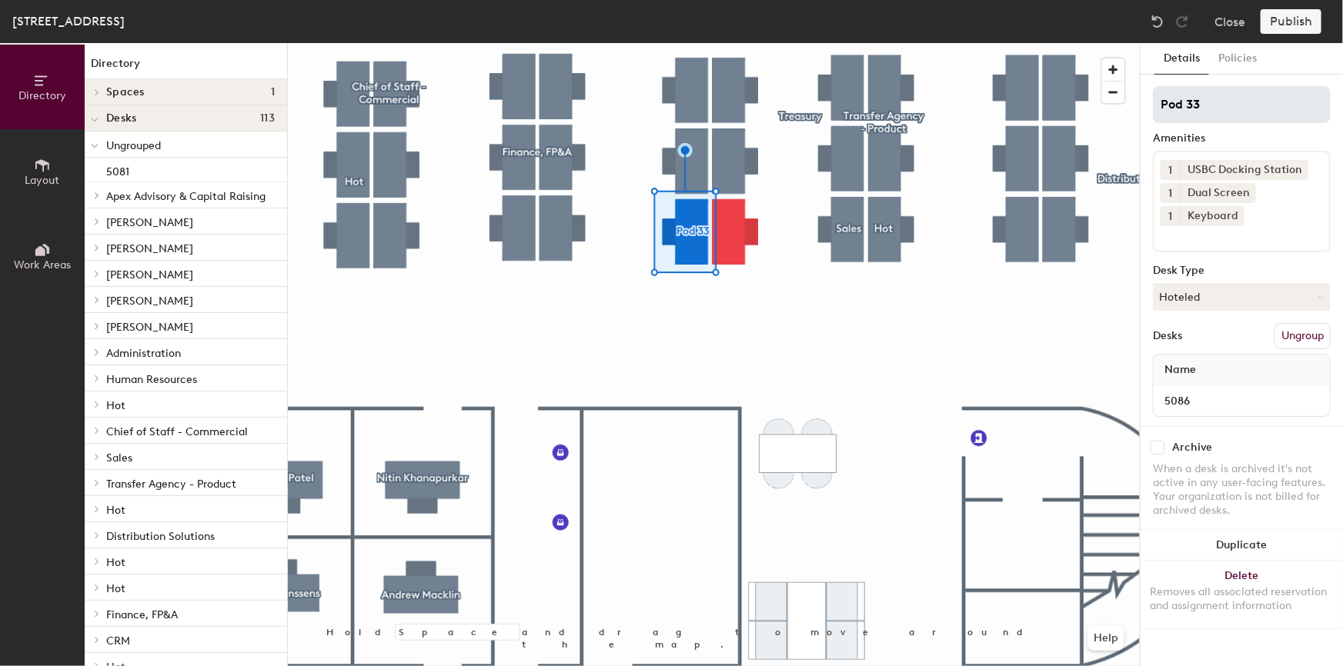
drag, startPoint x: 1225, startPoint y: 110, endPoint x: 1154, endPoint y: 105, distance: 71.8
click at [1154, 105] on input "Pod 33" at bounding box center [1242, 104] width 178 height 37
type input "Client Engagement"
click at [1205, 295] on button "Hoteled" at bounding box center [1242, 297] width 178 height 28
click at [1201, 340] on div "Assigned" at bounding box center [1231, 344] width 154 height 23
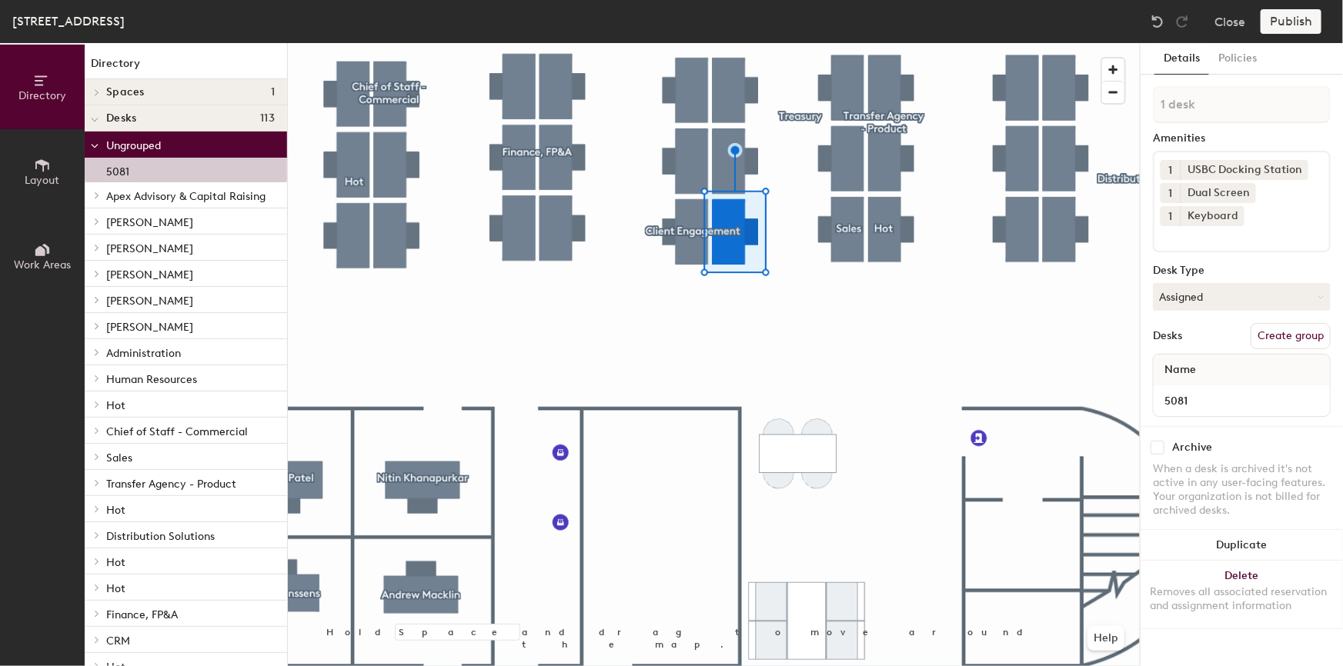
click at [1286, 331] on button "Create group" at bounding box center [1290, 336] width 80 height 26
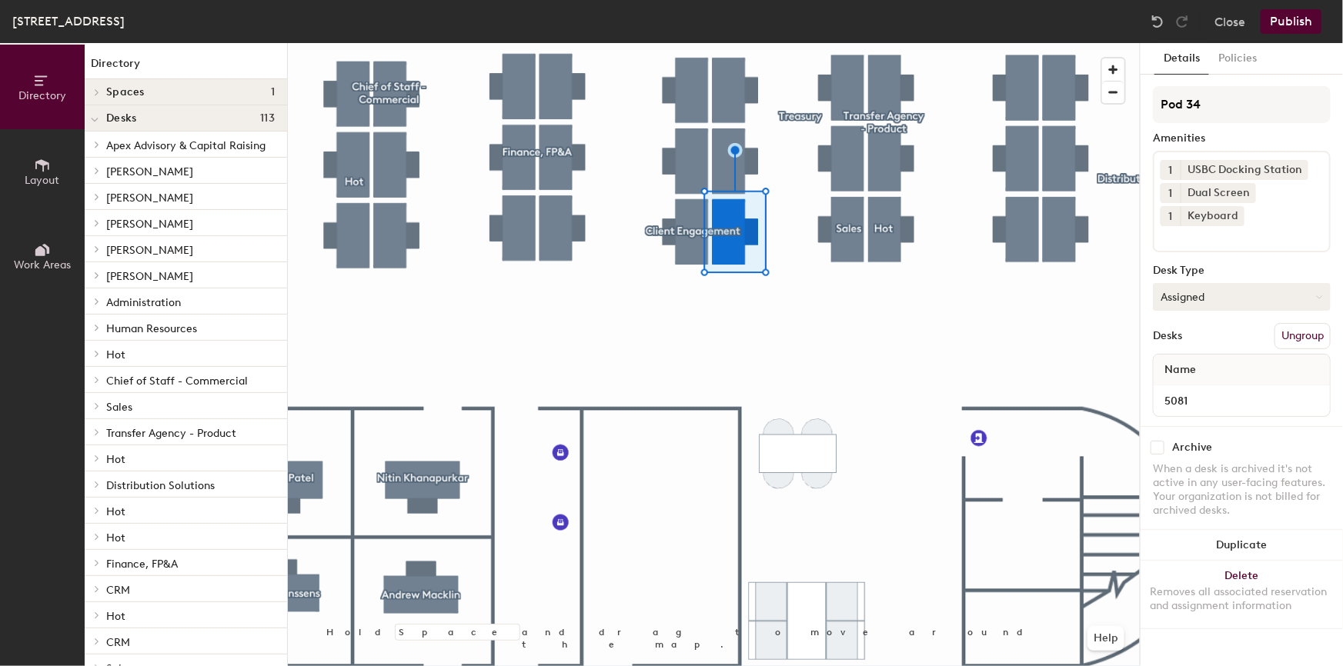
click at [1316, 294] on icon at bounding box center [1319, 297] width 7 height 7
click at [1184, 389] on div "Hoteled" at bounding box center [1231, 390] width 154 height 23
click at [1211, 108] on input "Pod 34" at bounding box center [1242, 104] width 178 height 37
drag, startPoint x: 1231, startPoint y: 105, endPoint x: 1162, endPoint y: 105, distance: 69.3
click at [1162, 105] on input "Pod 34" at bounding box center [1242, 104] width 178 height 37
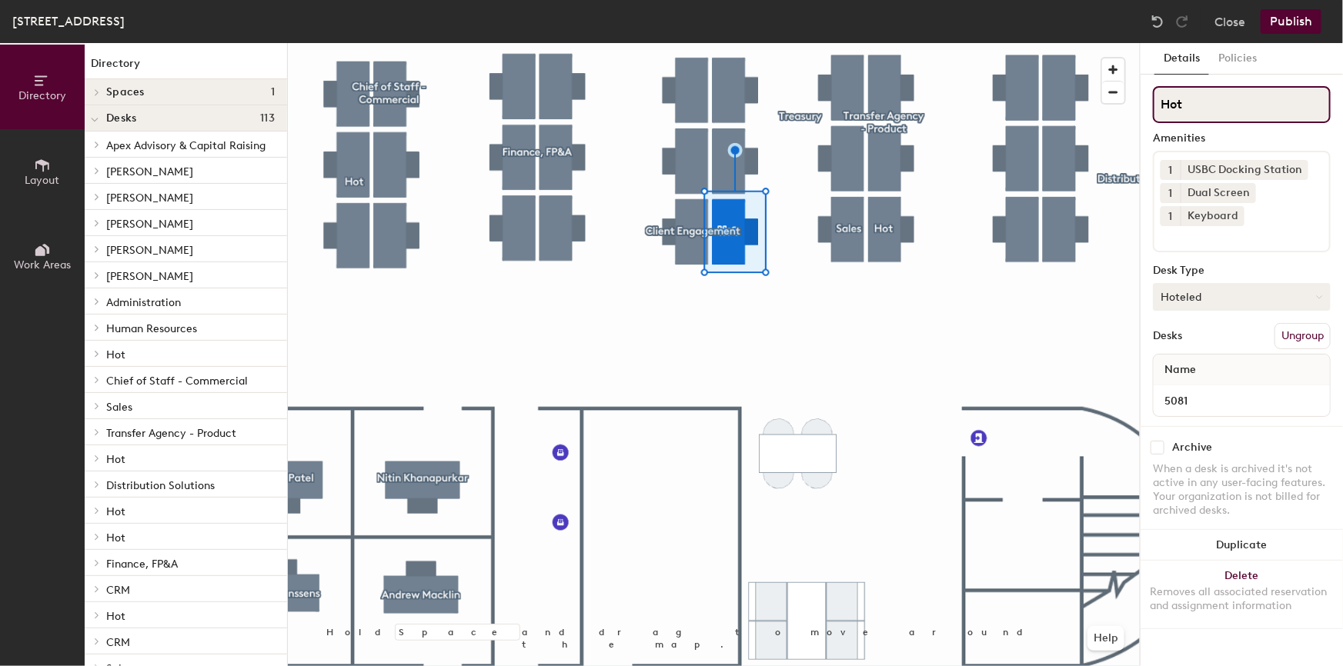
type input "Hot"
click at [1224, 300] on button "Hoteled" at bounding box center [1242, 297] width 178 height 28
click at [1189, 370] on div "Hot" at bounding box center [1231, 367] width 154 height 23
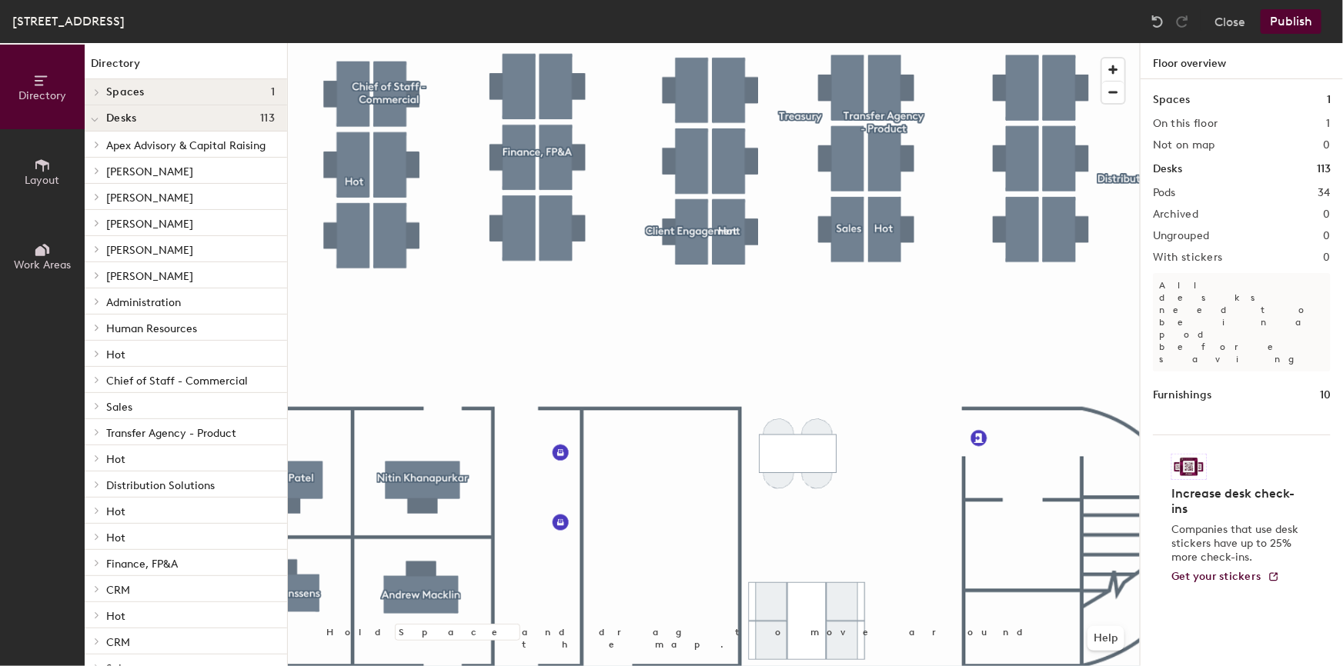
click at [850, 43] on div at bounding box center [714, 43] width 852 height 0
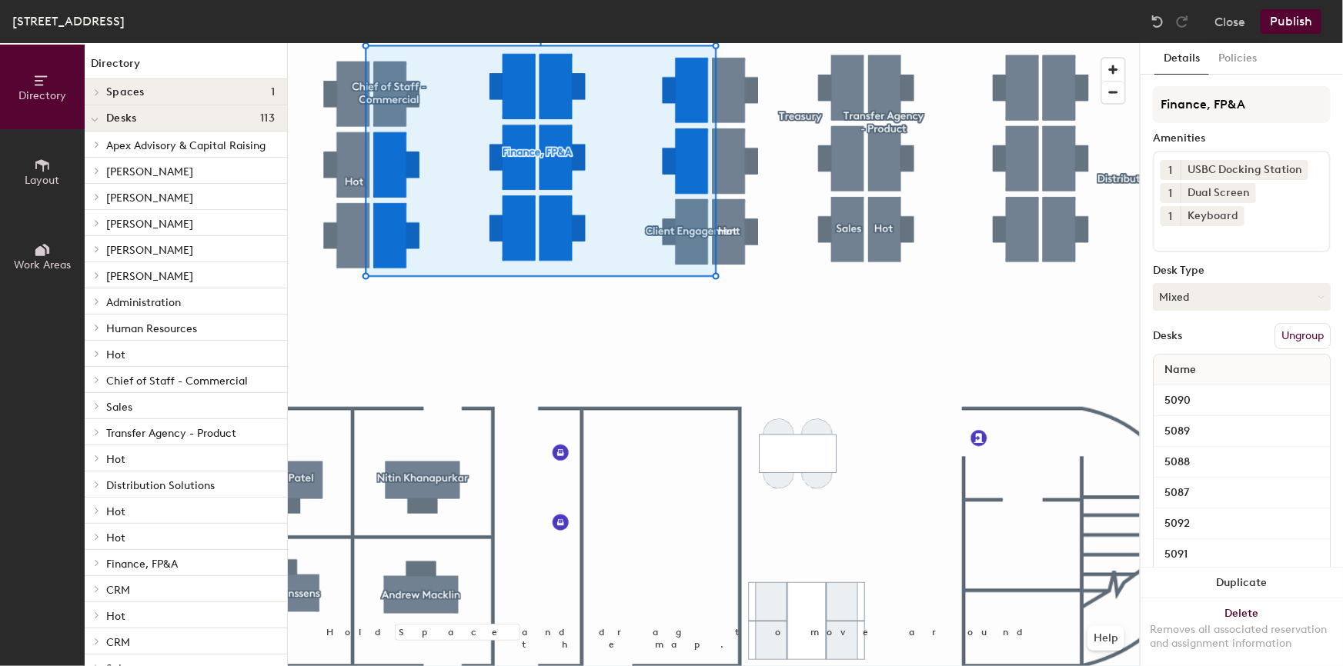
click at [774, 43] on div at bounding box center [714, 43] width 852 height 0
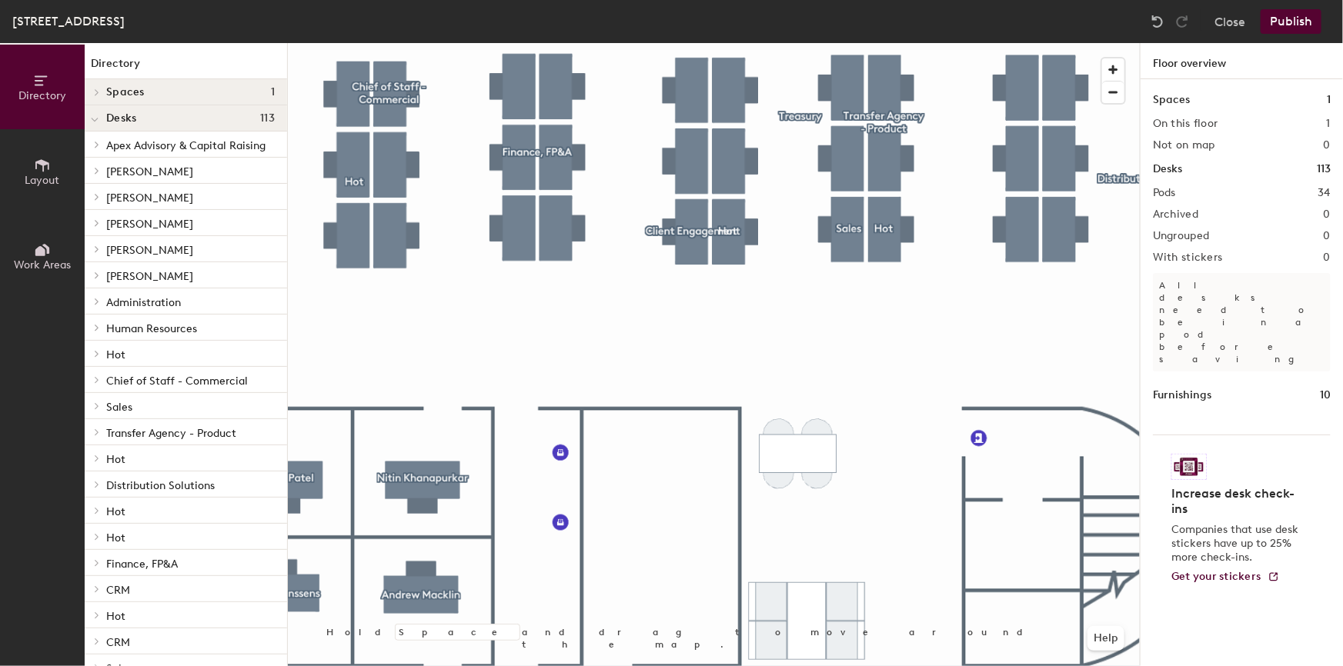
click at [1281, 22] on button "Publish" at bounding box center [1291, 21] width 61 height 25
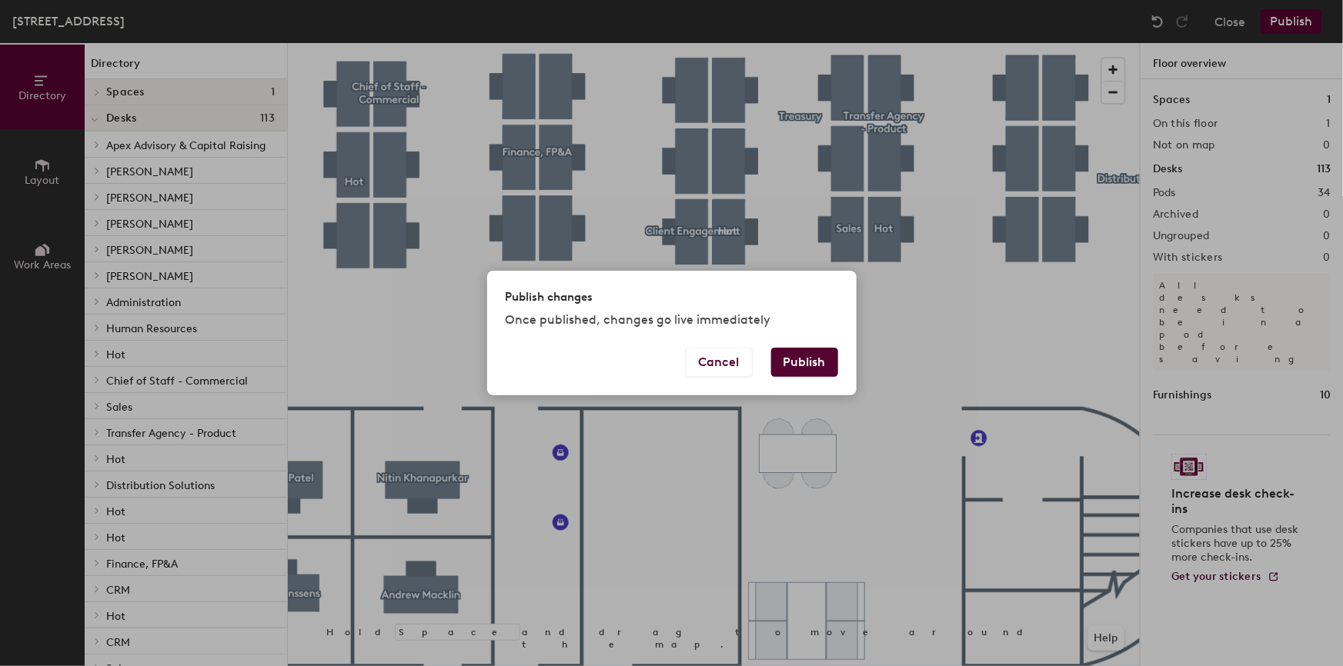
click at [806, 358] on button "Publish" at bounding box center [804, 362] width 67 height 29
